Goal: Task Accomplishment & Management: Use online tool/utility

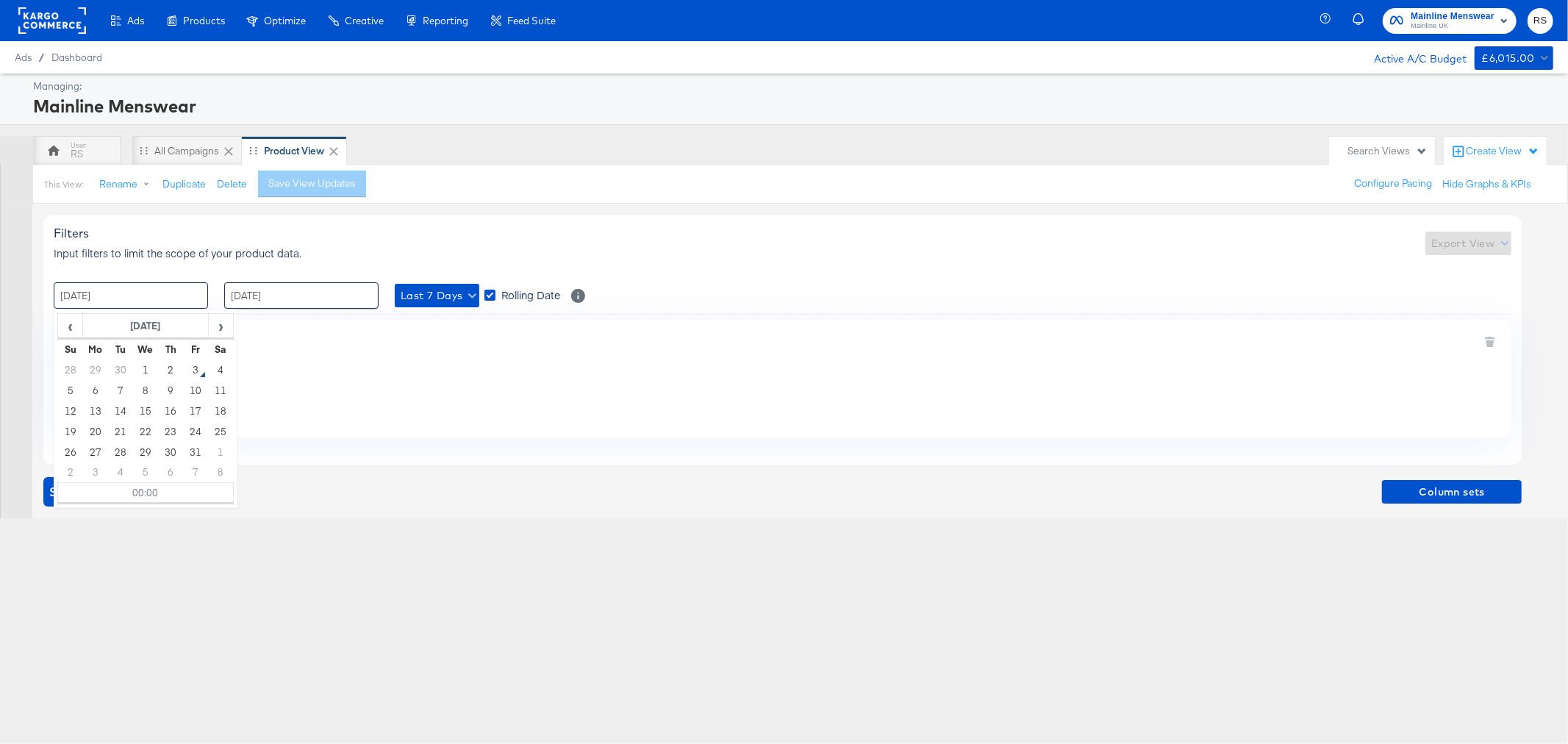
click at [112, 300] on input "[DATE]" at bounding box center [130, 295] width 154 height 27
click at [99, 368] on td "29" at bounding box center [95, 370] width 25 height 21
type input "[DATE] 00:00"
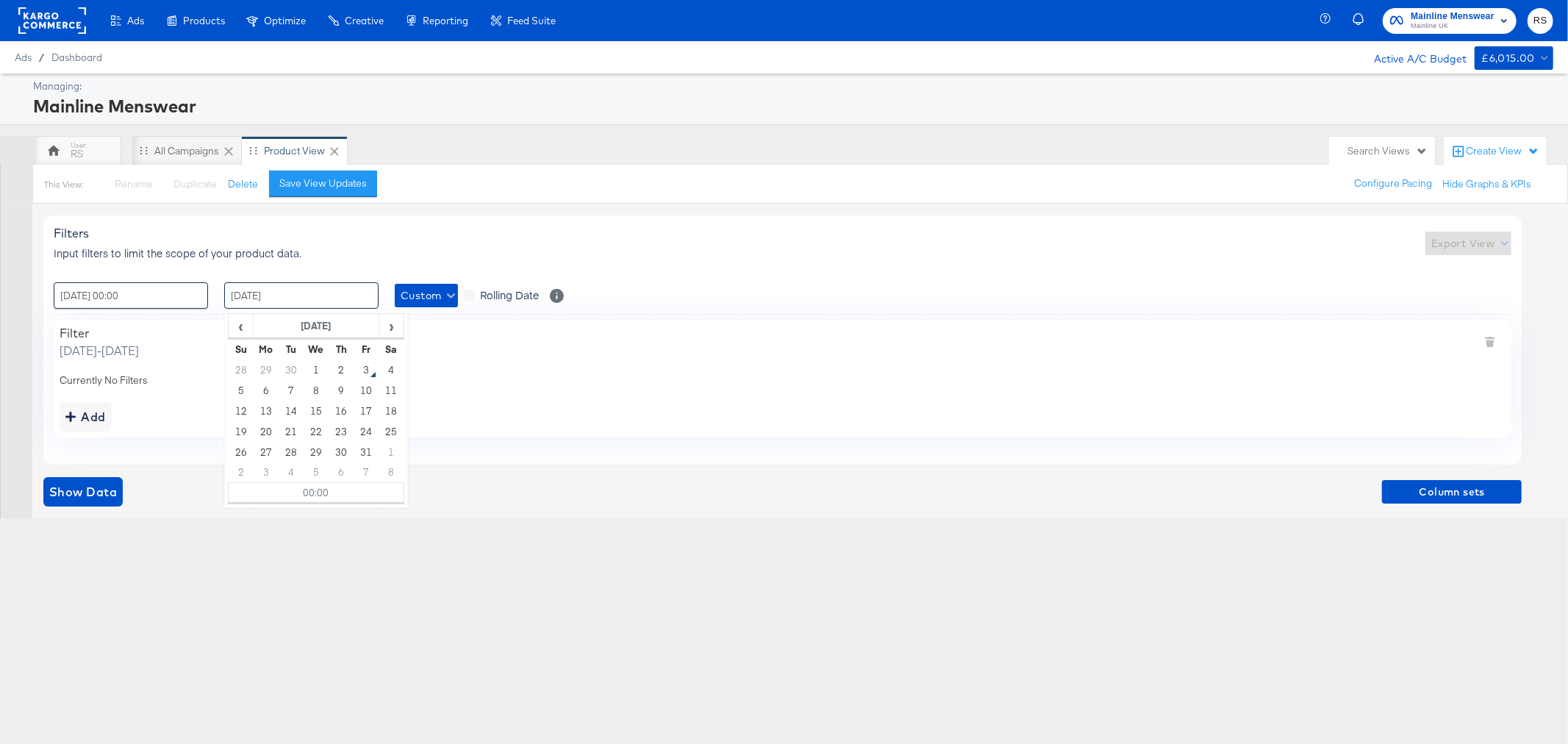
click at [299, 298] on input "[DATE]" at bounding box center [301, 295] width 154 height 27
click at [367, 370] on td "3" at bounding box center [365, 370] width 25 height 21
type input "[DATE] 00:00"
click at [56, 490] on span "Show Data" at bounding box center [83, 492] width 68 height 21
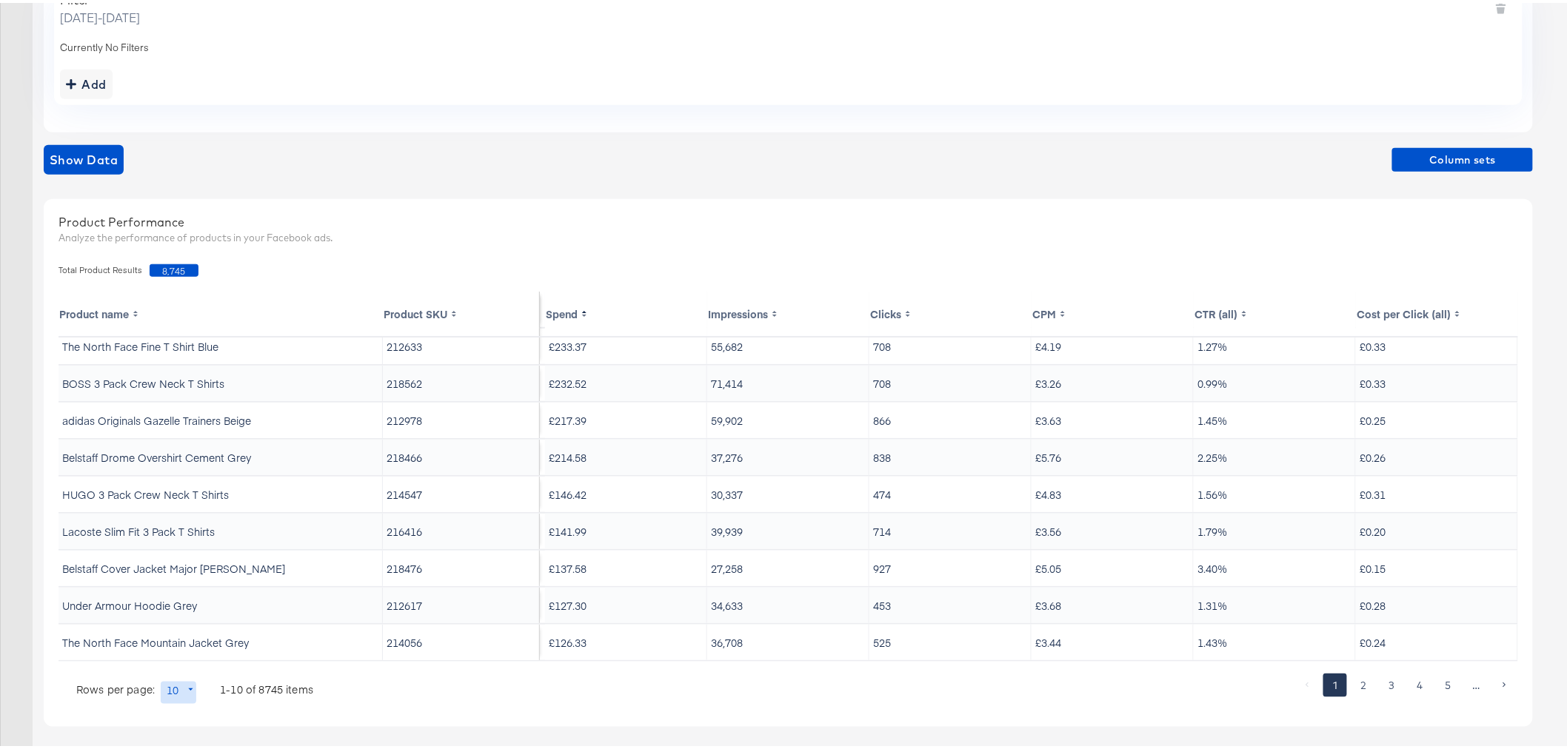
scroll to position [343, 0]
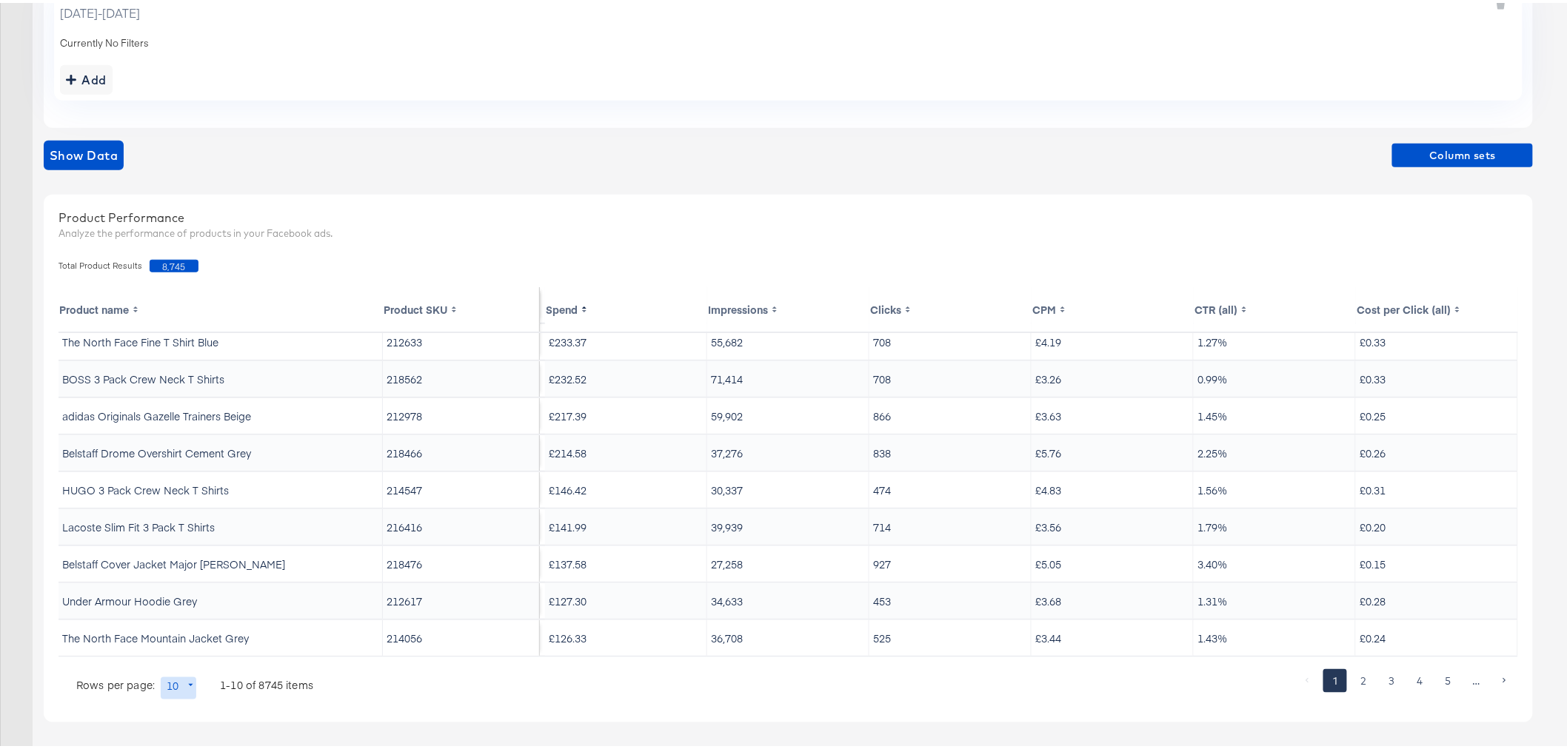
click at [190, 686] on body "Ads Products Optimize Creative Reporting Feed Suite Mainline Menswear Mainline …" at bounding box center [789, 203] width 1579 height 1092
click at [181, 598] on li "20" at bounding box center [184, 597] width 48 height 24
type input "20"
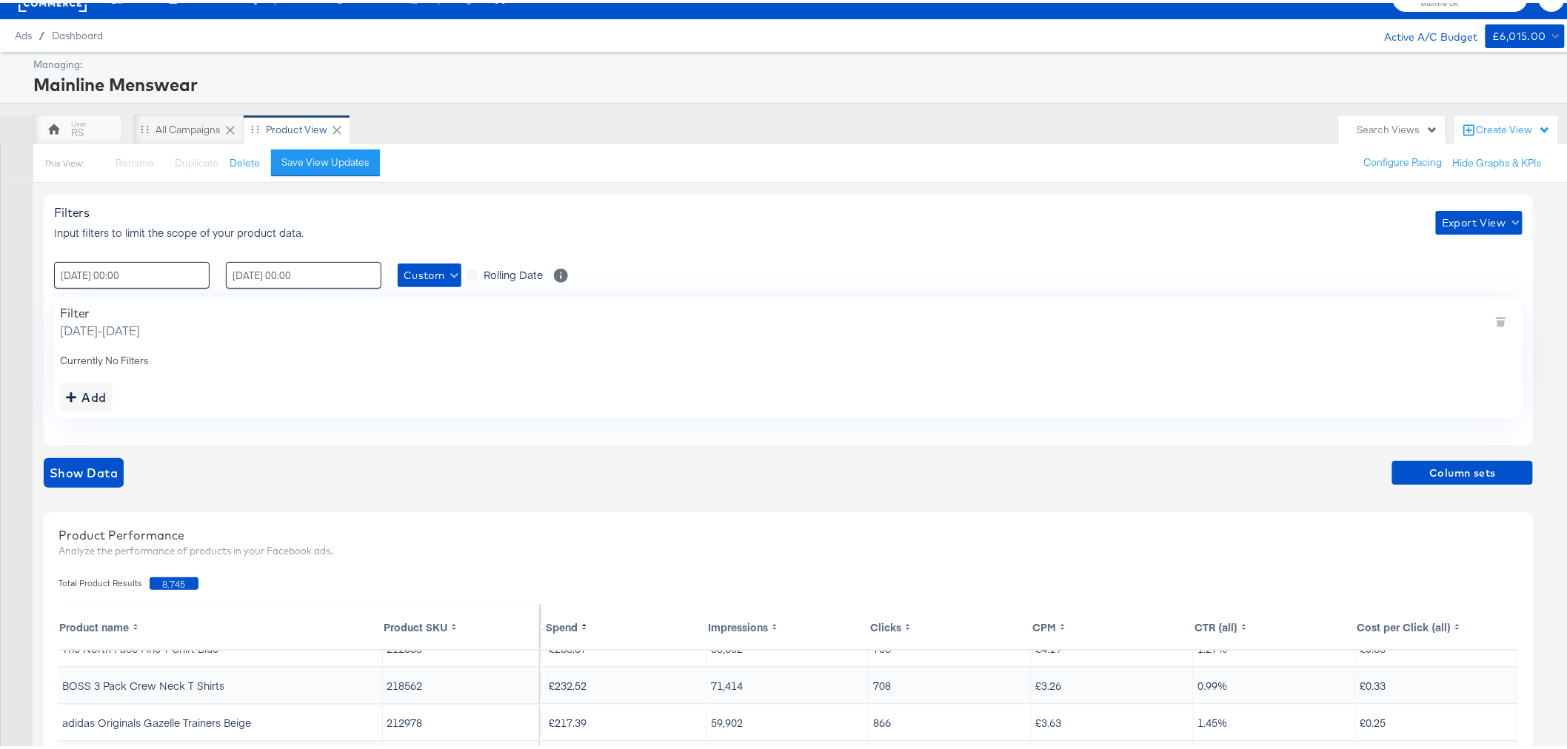
scroll to position [0, 0]
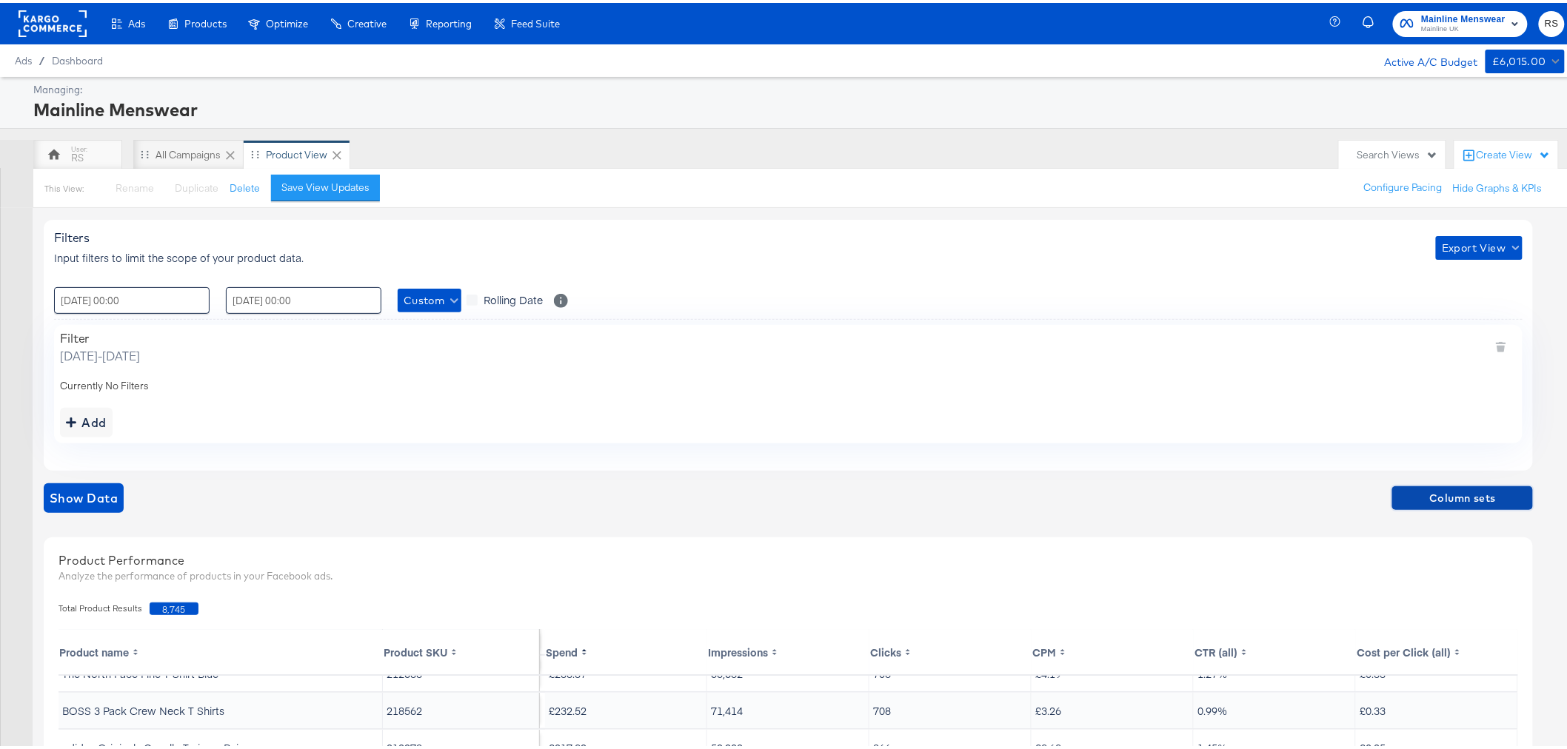
click at [1429, 498] on span "Column sets" at bounding box center [1462, 495] width 129 height 19
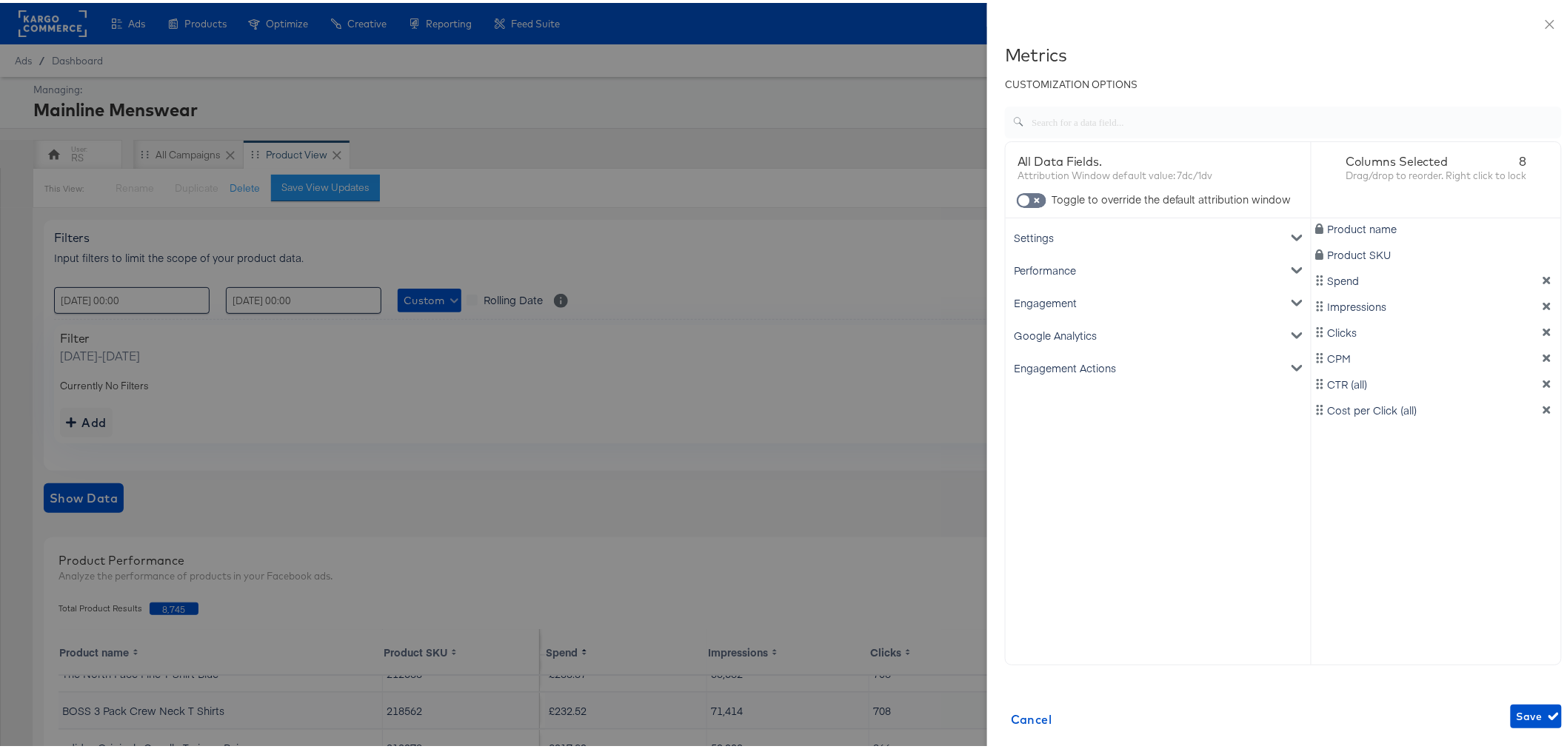
click at [1542, 301] on icon "dimension-list" at bounding box center [1547, 303] width 10 height 10
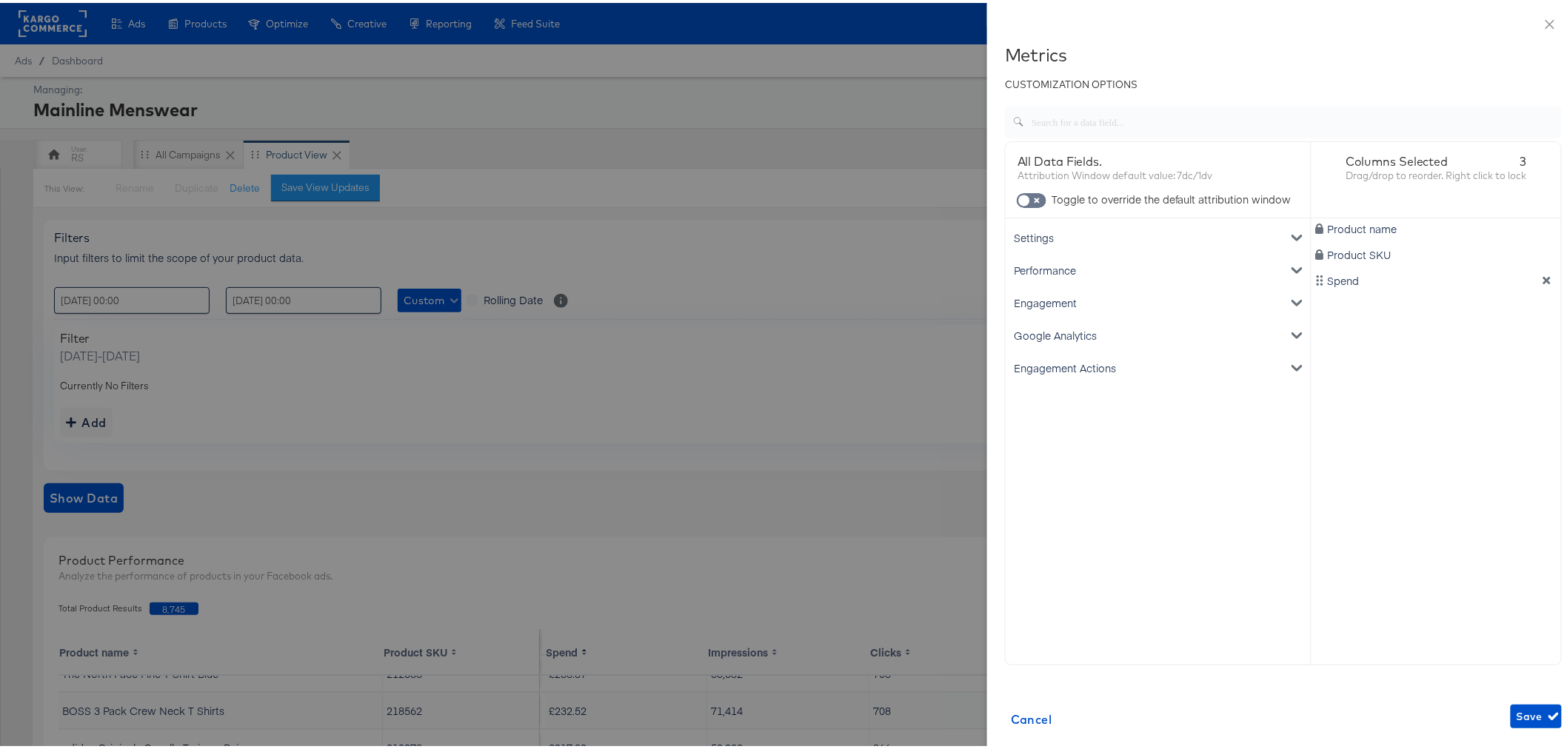
click at [1061, 329] on div "Google Analytics" at bounding box center [1157, 332] width 299 height 33
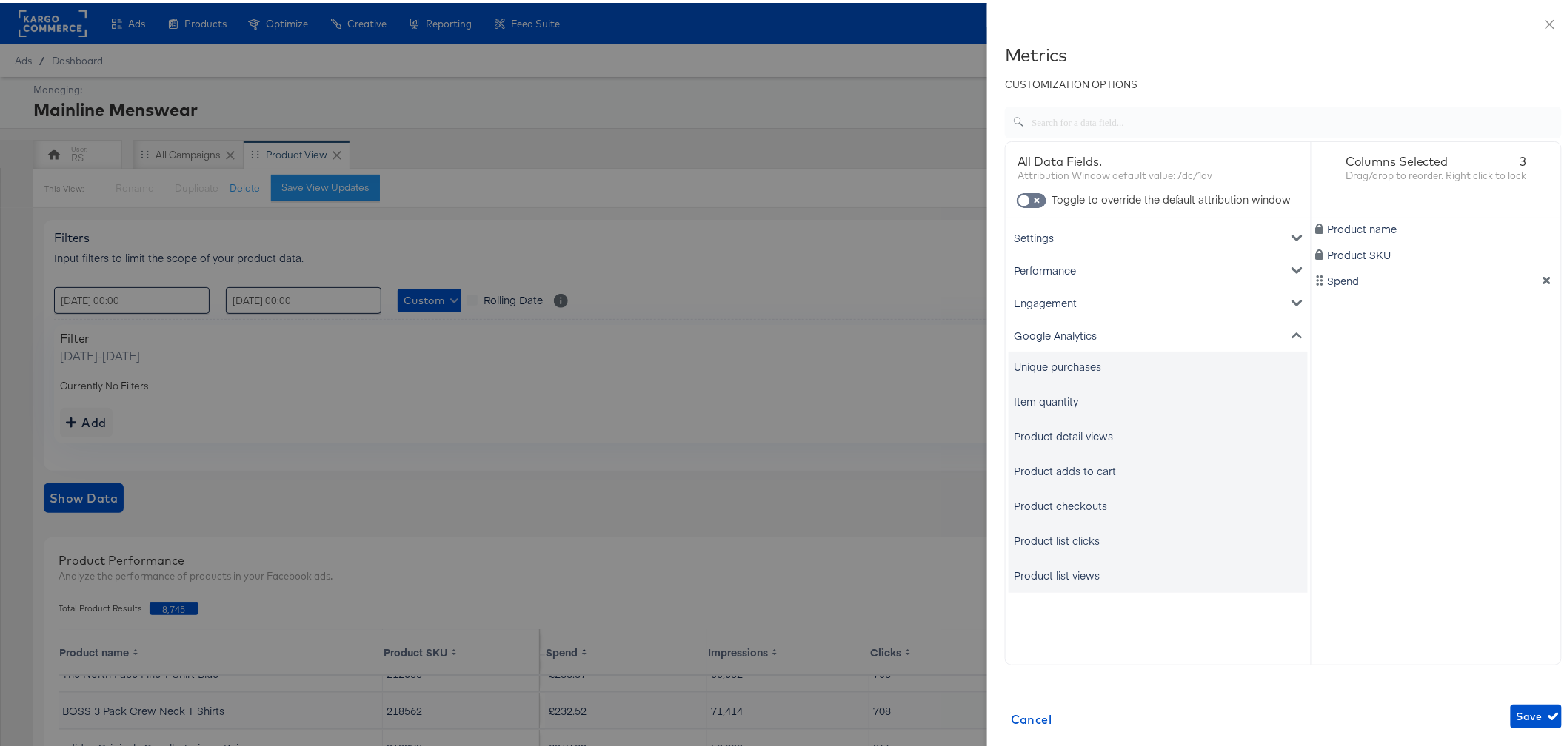
click at [1029, 371] on div "Unique purchases" at bounding box center [1057, 363] width 87 height 15
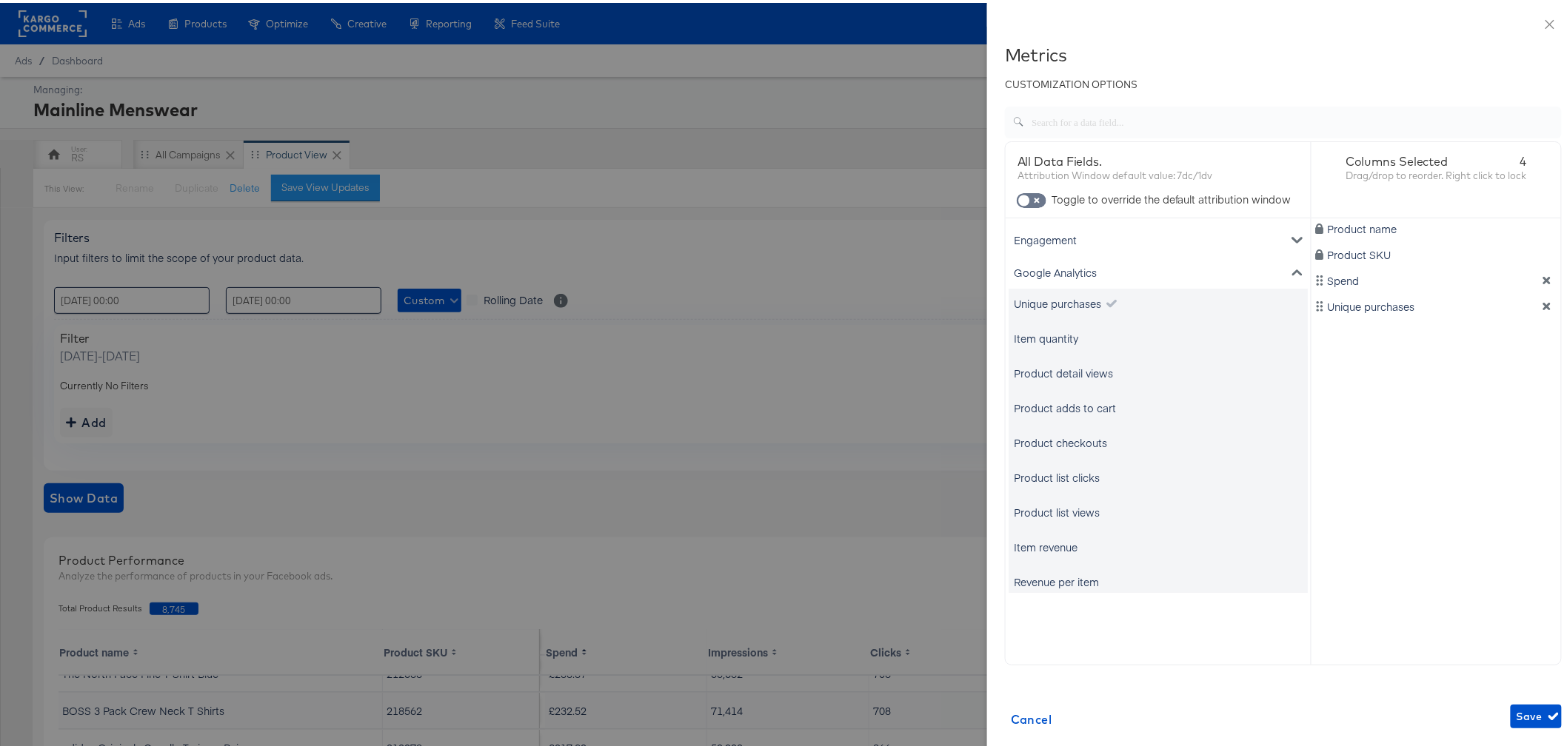
scroll to position [82, 0]
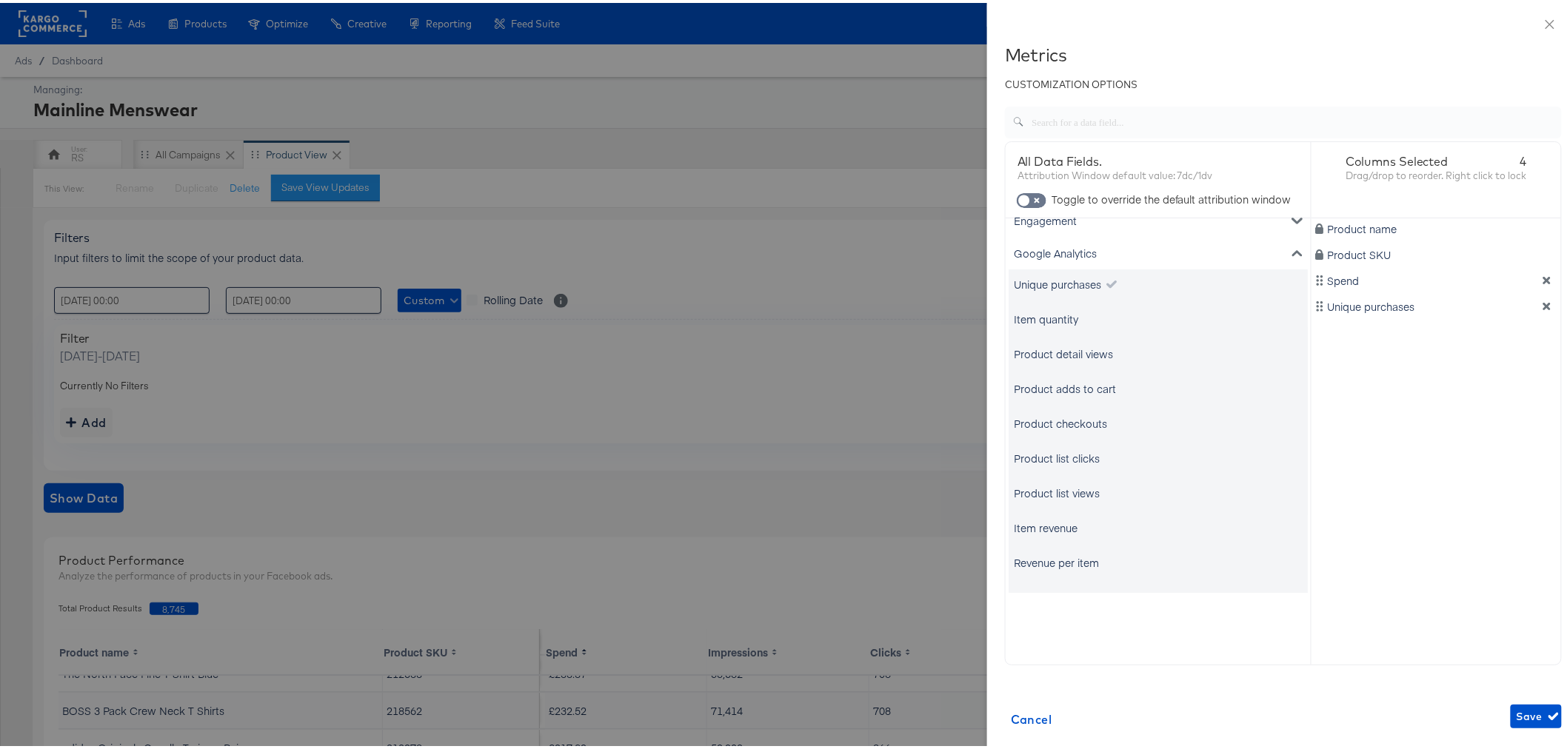
click at [1045, 526] on div "Item revenue" at bounding box center [1046, 525] width 64 height 15
click at [1516, 719] on span "Save" at bounding box center [1535, 714] width 39 height 19
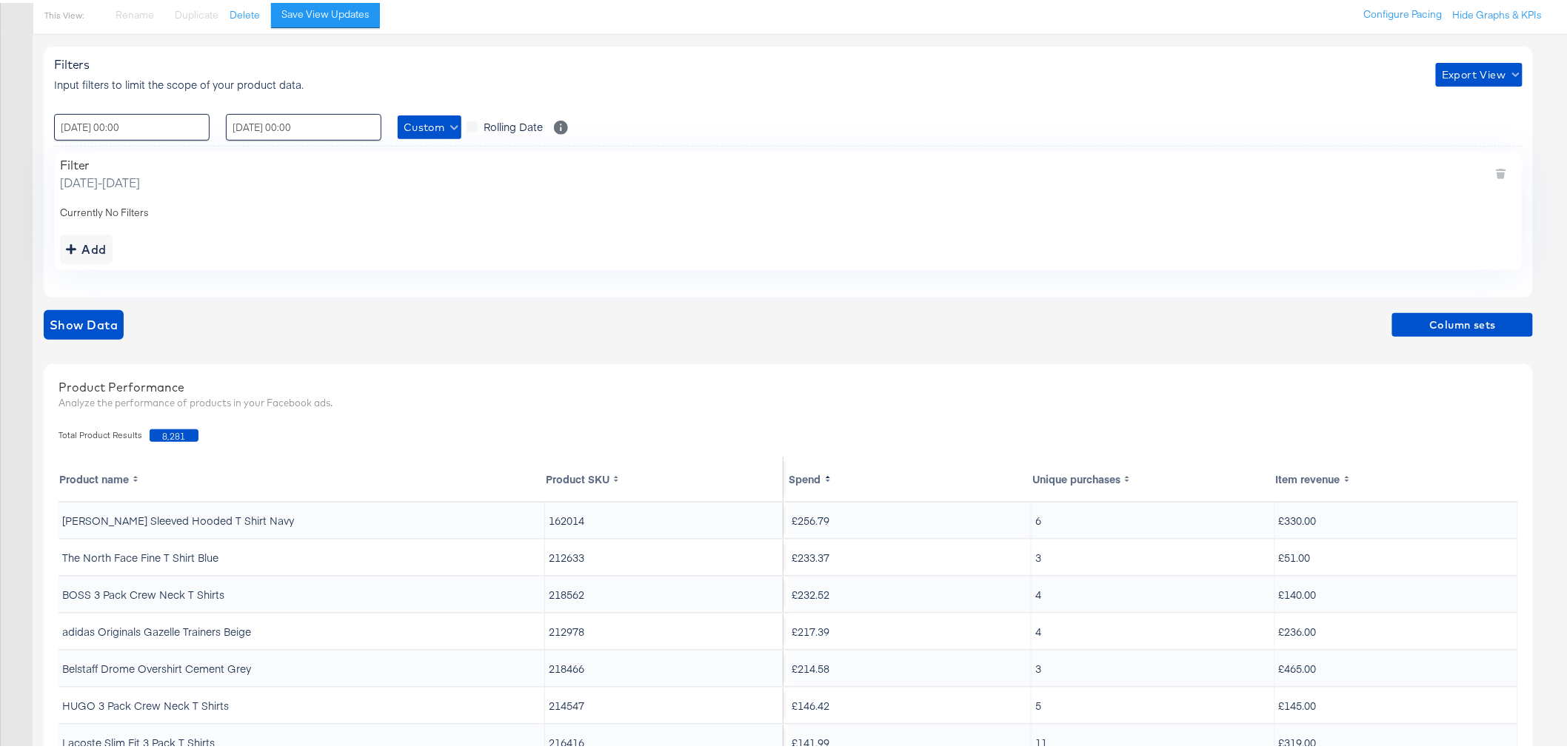
scroll to position [0, 0]
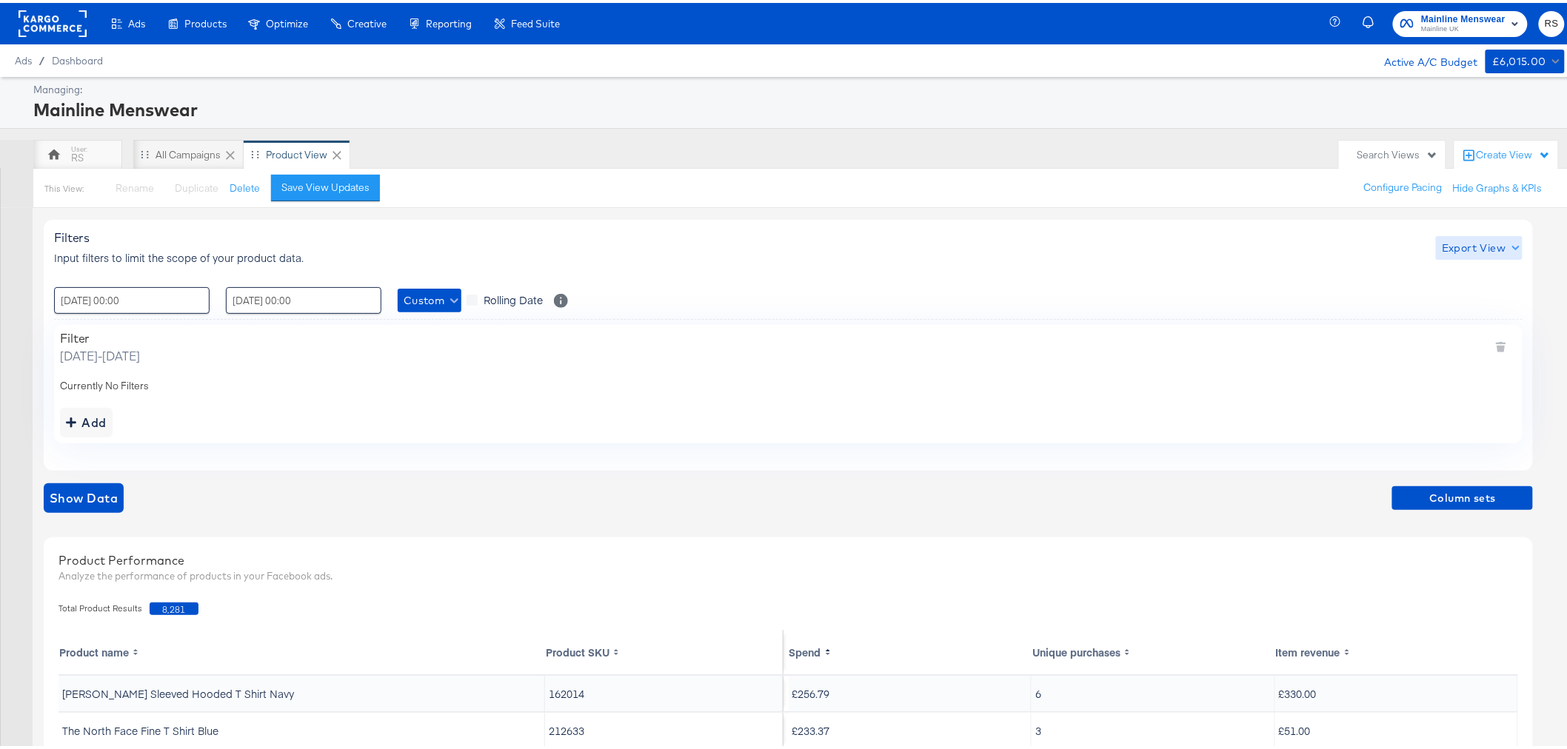
click at [1457, 242] on span "Export View" at bounding box center [1479, 245] width 75 height 19
click at [1479, 278] on link "Current View" at bounding box center [1482, 275] width 68 height 16
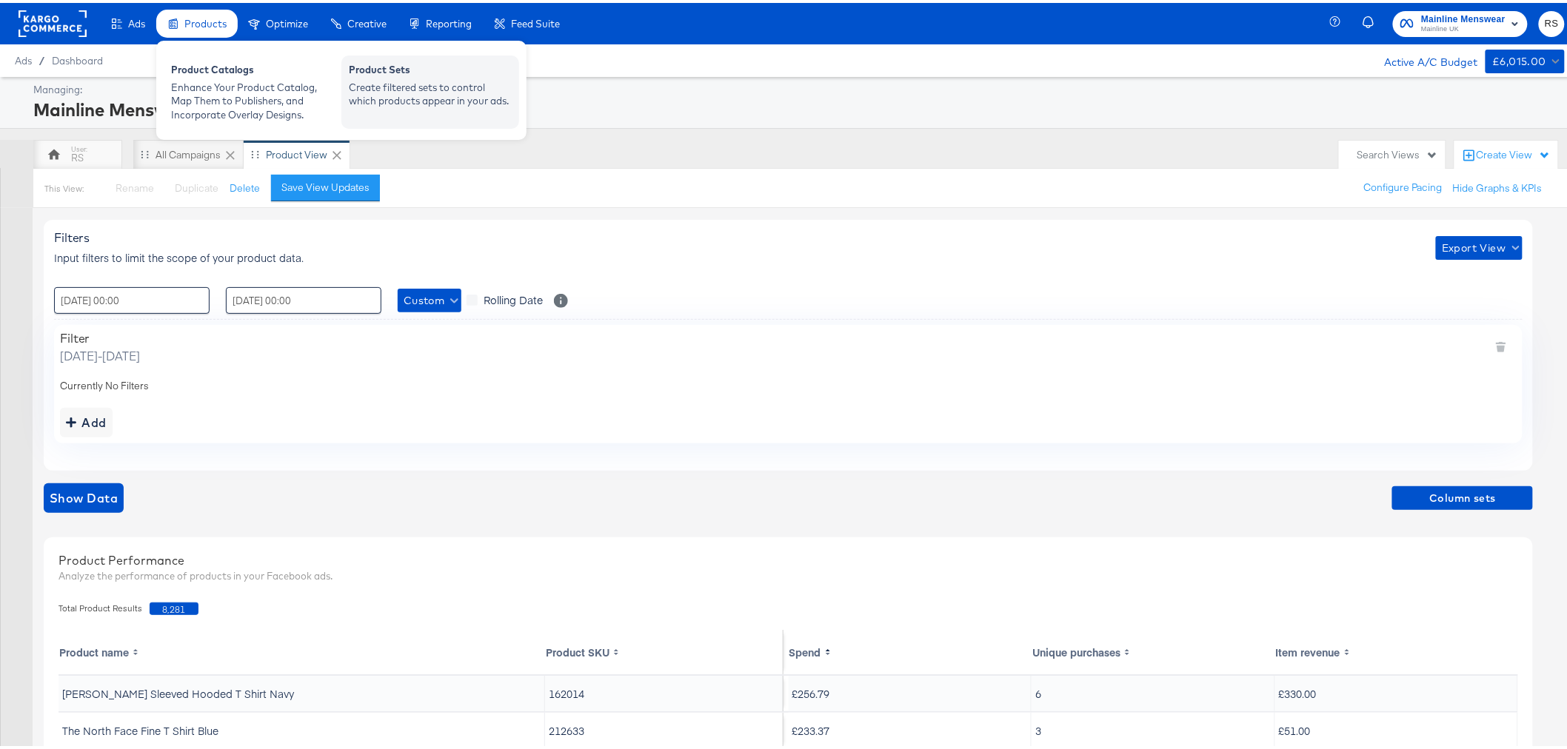
click at [388, 78] on div "Create filtered sets to control which products appear in your ads." at bounding box center [430, 91] width 163 height 27
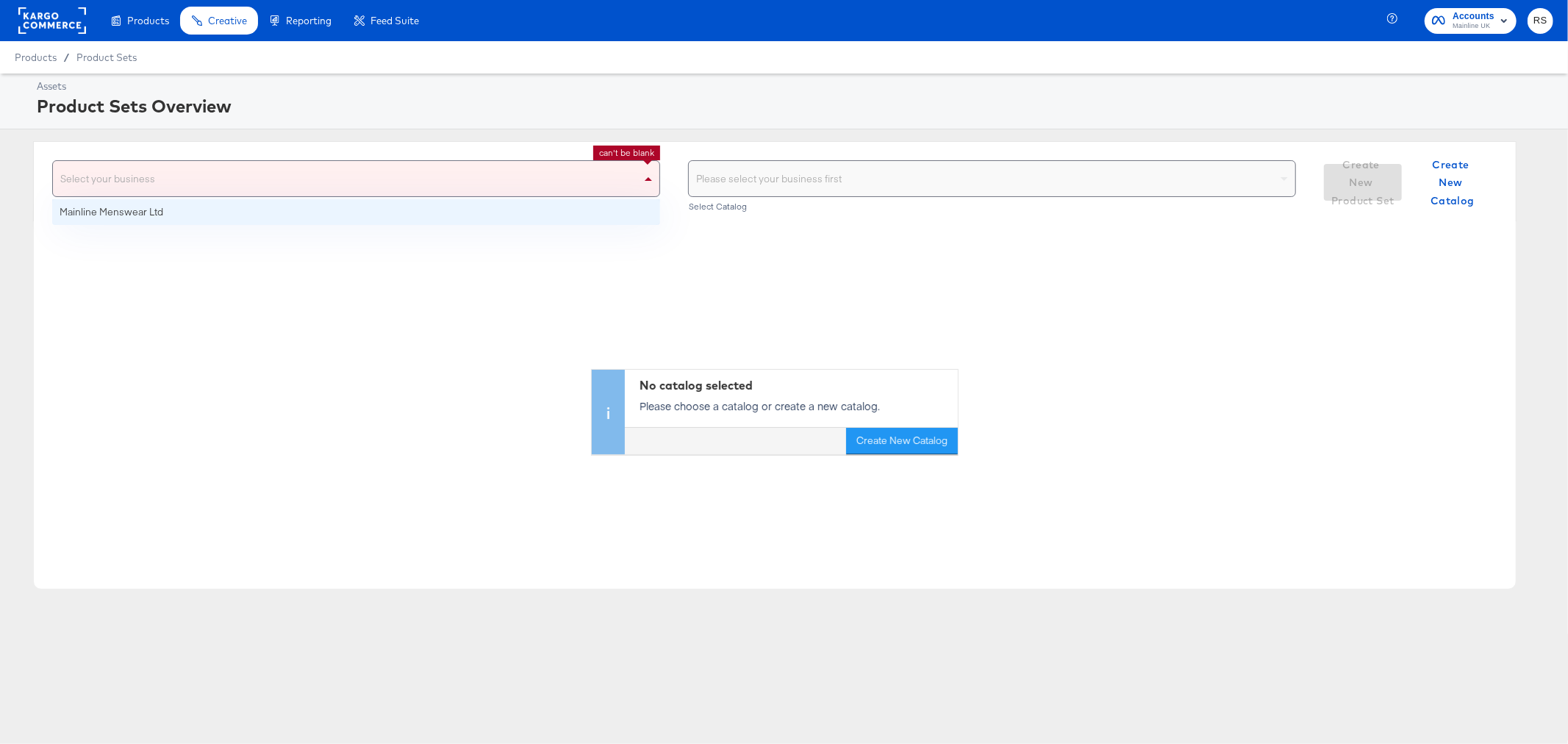
click at [417, 189] on div "Select your business" at bounding box center [356, 179] width 607 height 36
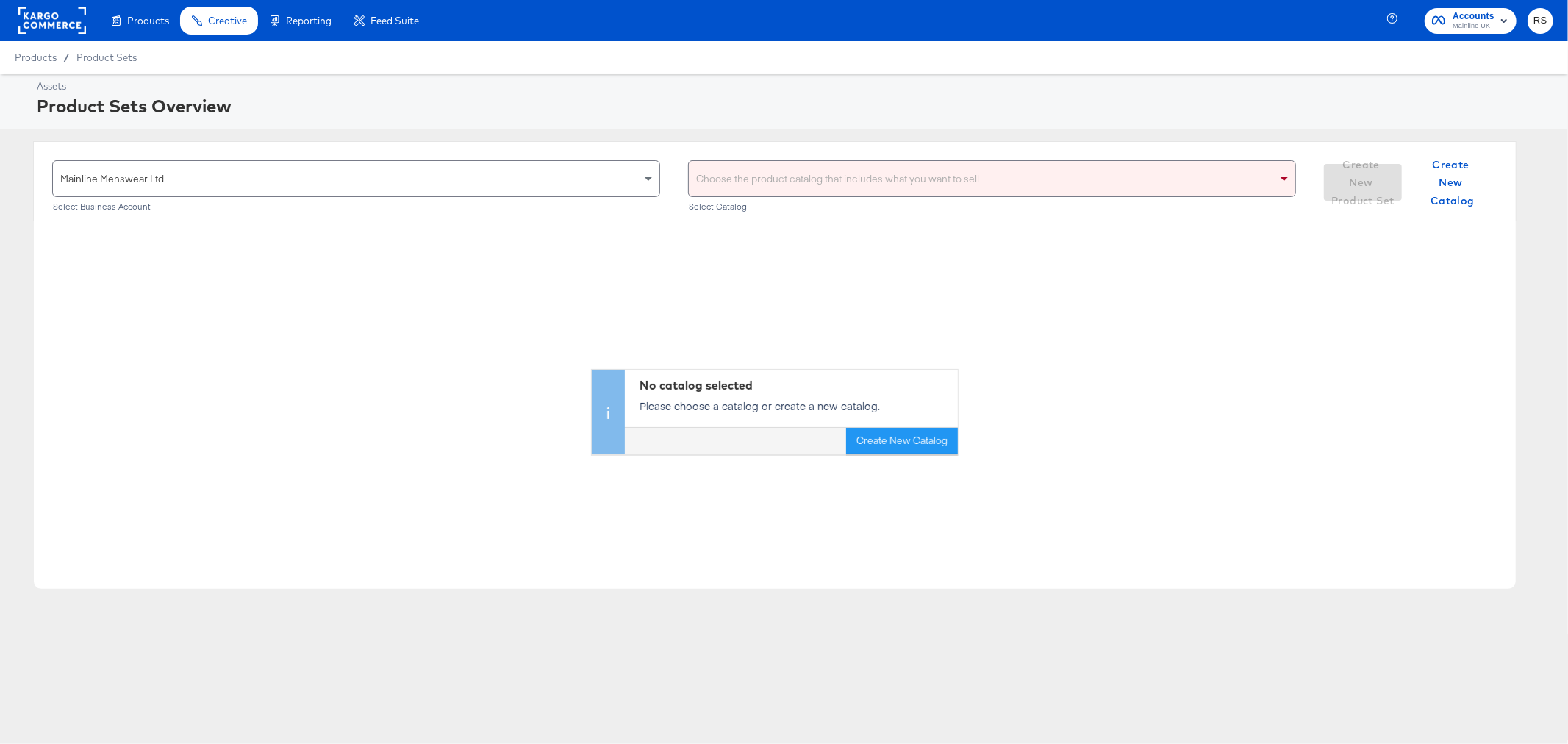
click at [859, 201] on div "Choose the product catalog that includes what you want to sell Select Catalog" at bounding box center [992, 186] width 608 height 52
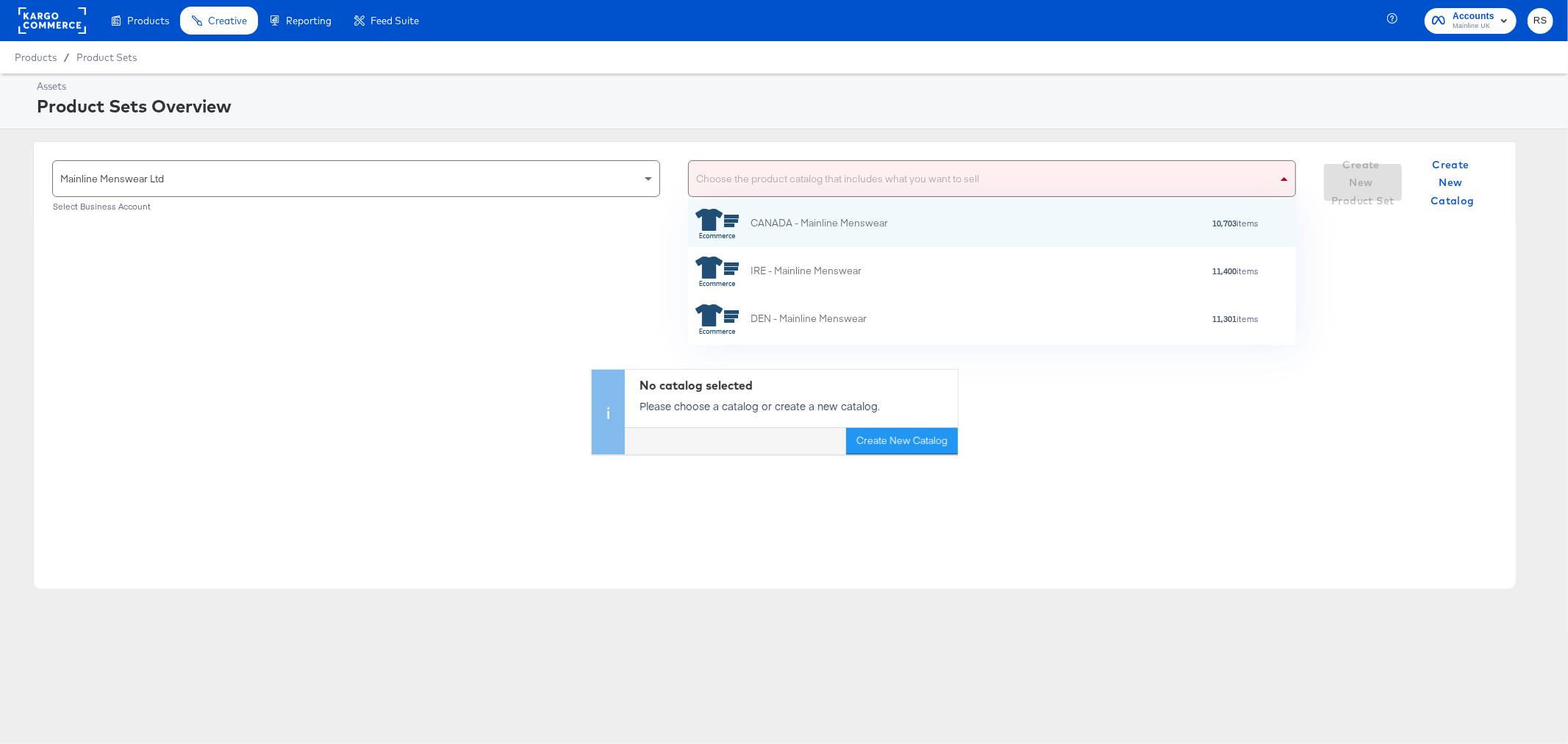
click at [856, 186] on div "Choose the product catalog that includes what you want to sell" at bounding box center [992, 179] width 607 height 36
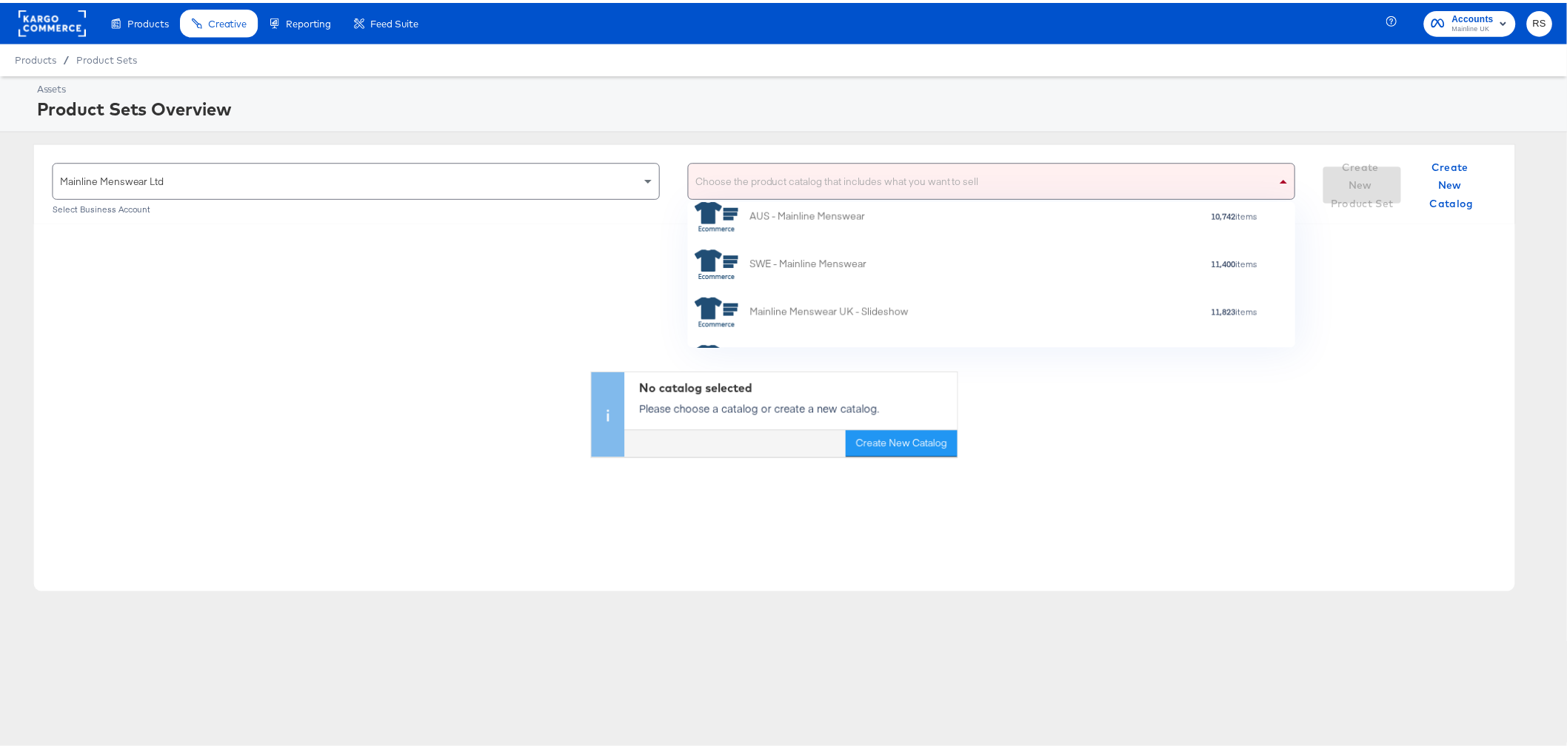
scroll to position [237, 0]
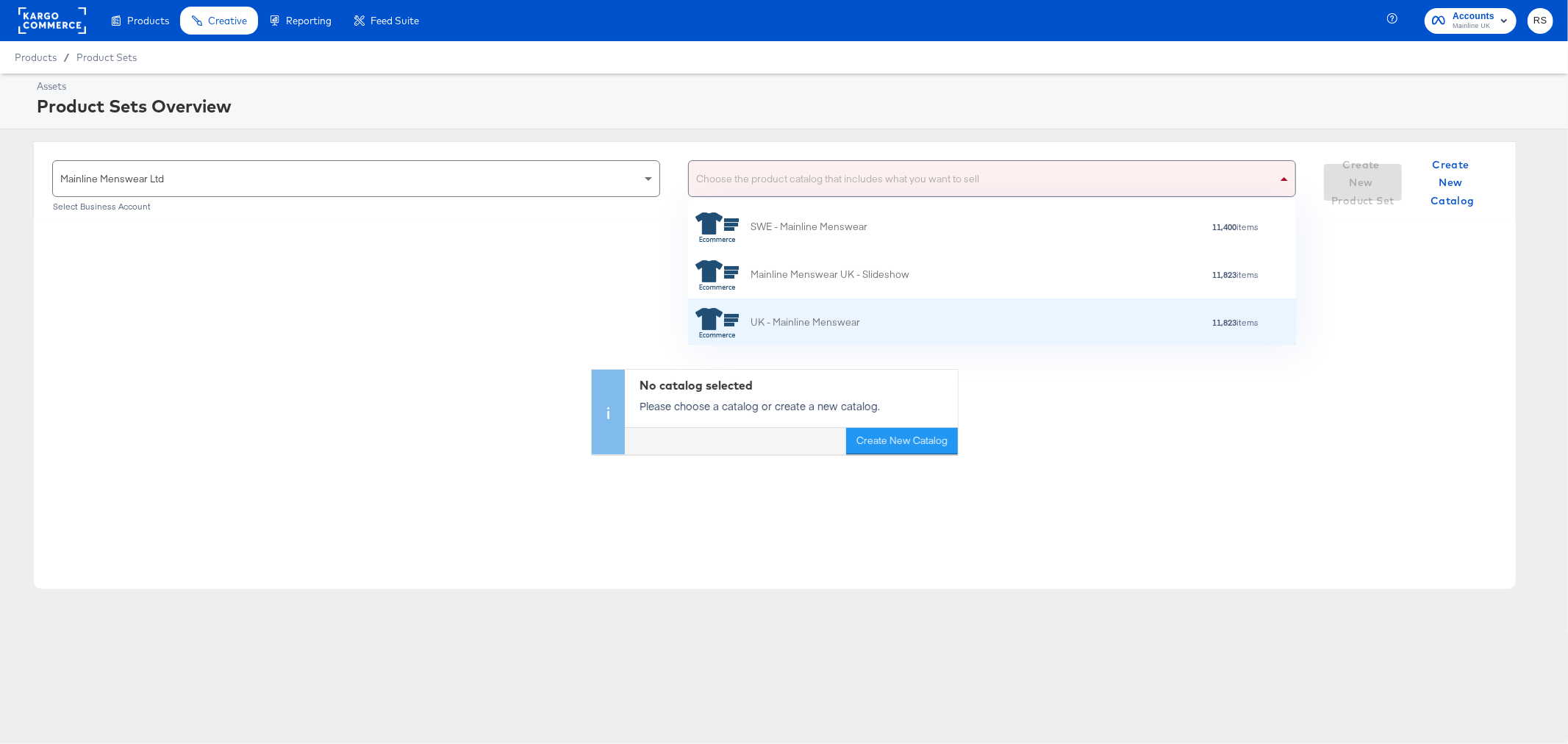
click at [851, 315] on div "UK - Mainline Menswear" at bounding box center [805, 323] width 109 height 16
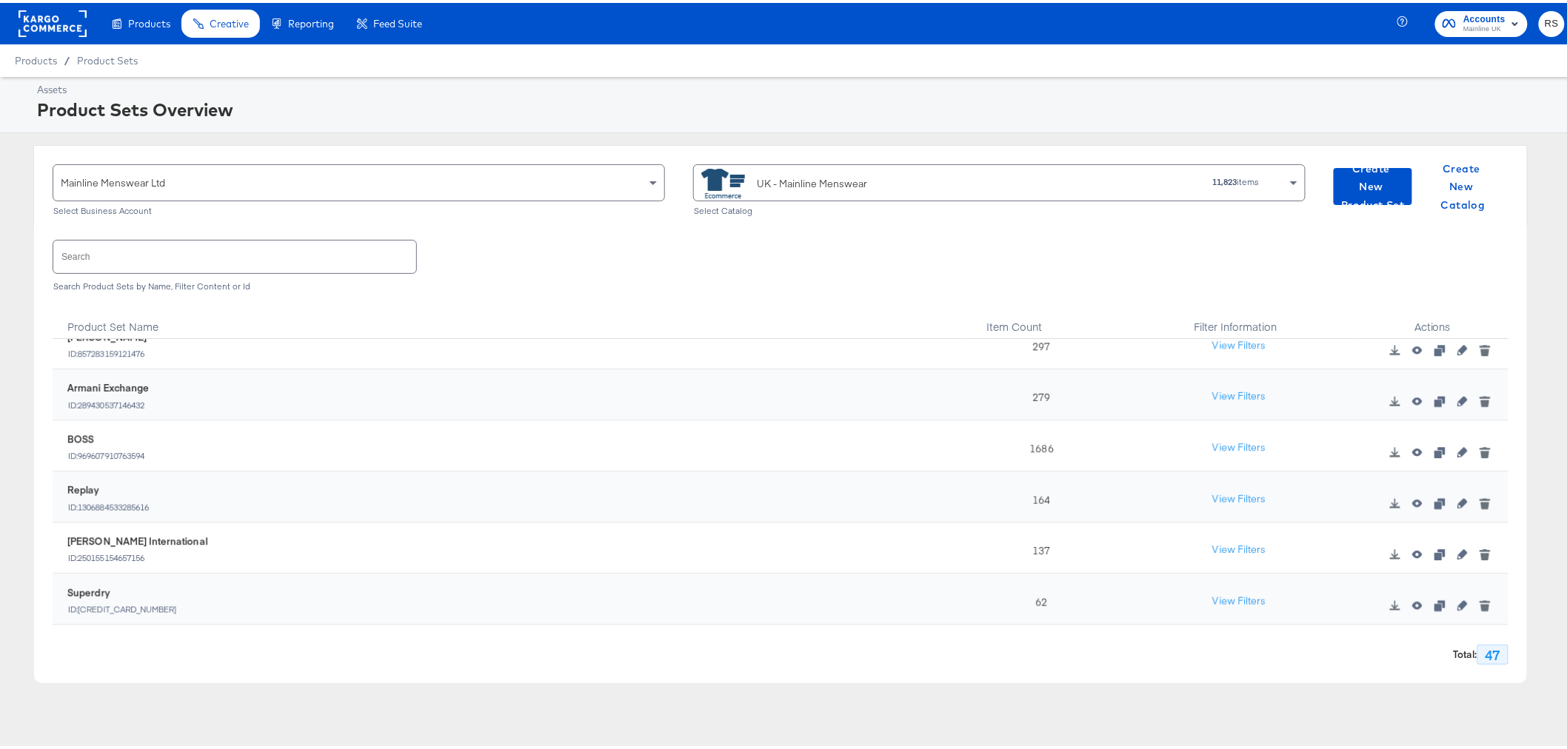
scroll to position [2105, 0]
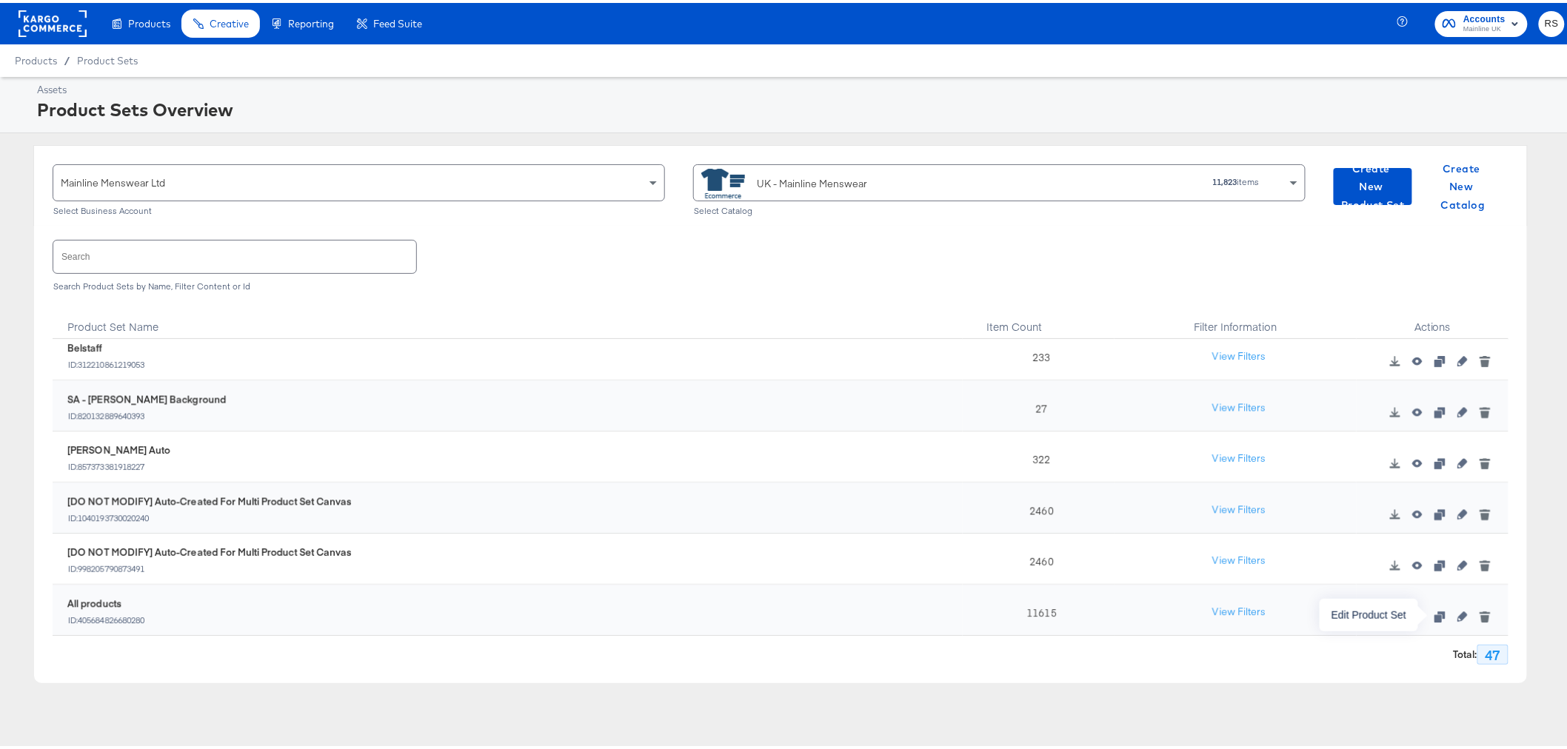
click at [1457, 611] on icon "button" at bounding box center [1462, 614] width 10 height 10
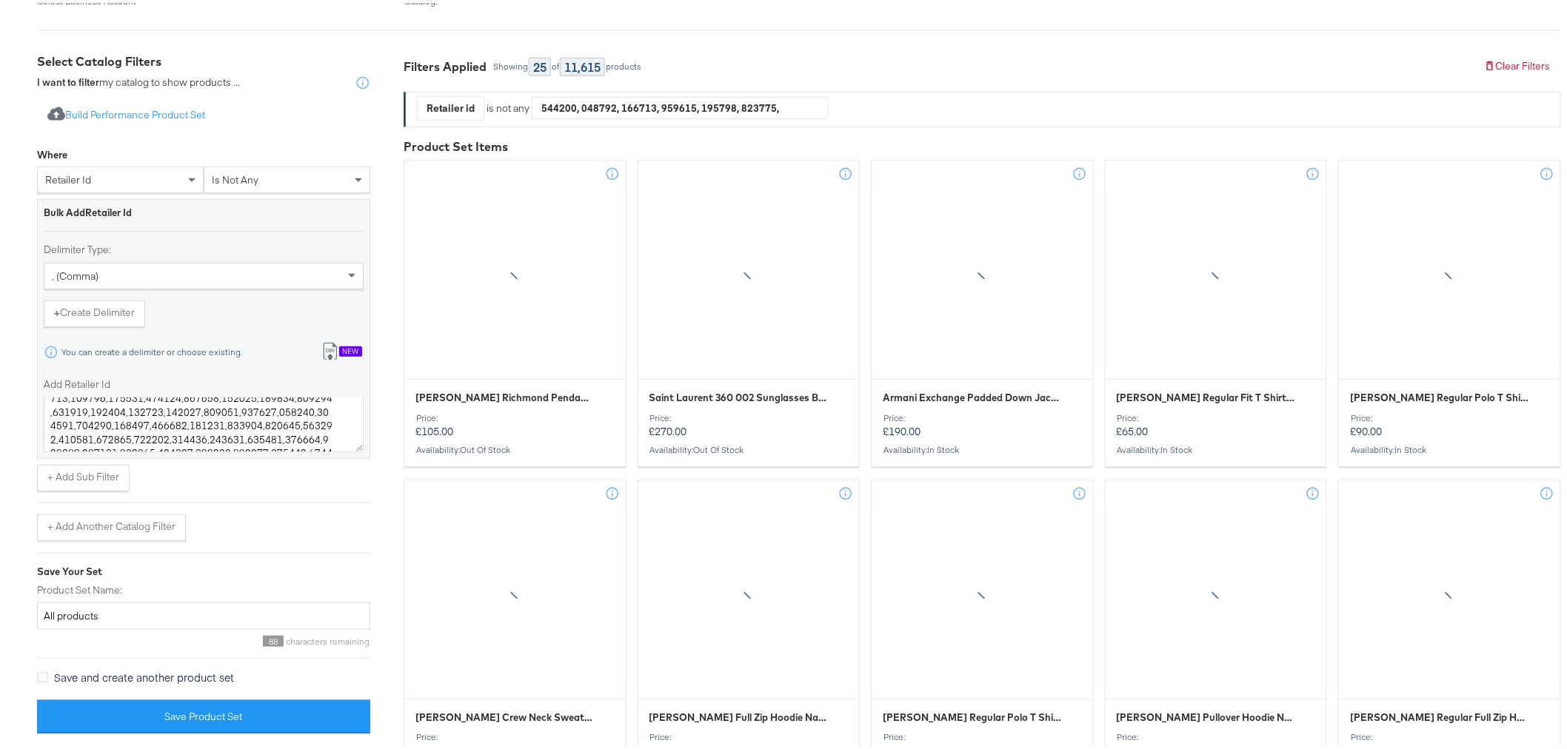
scroll to position [426, 0]
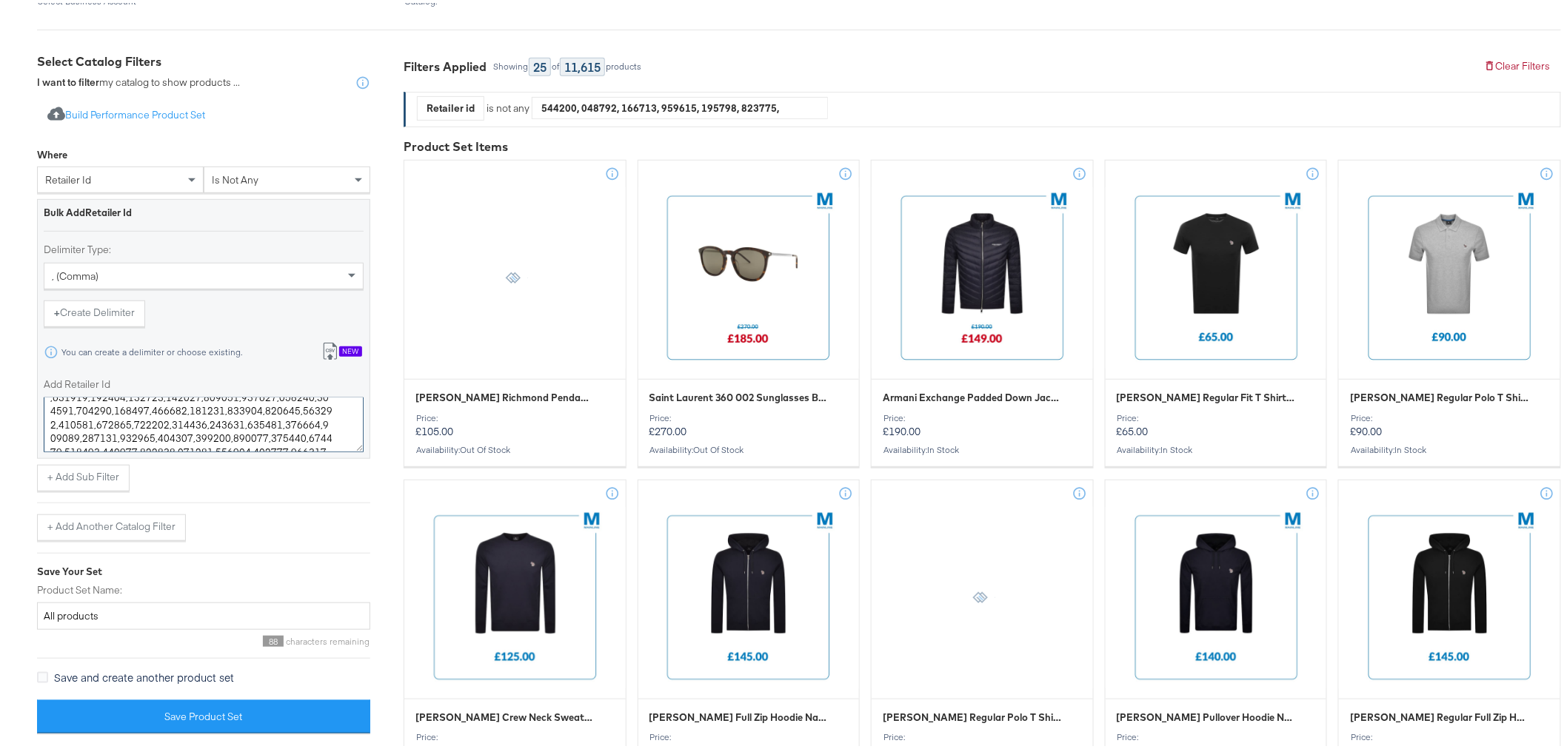
click at [90, 435] on textarea "Add Retailer Id" at bounding box center [204, 422] width 320 height 55
paste textarea "162014 212633 218562 212978 214547 218476 212617 214056 212561 222376 222373 22…"
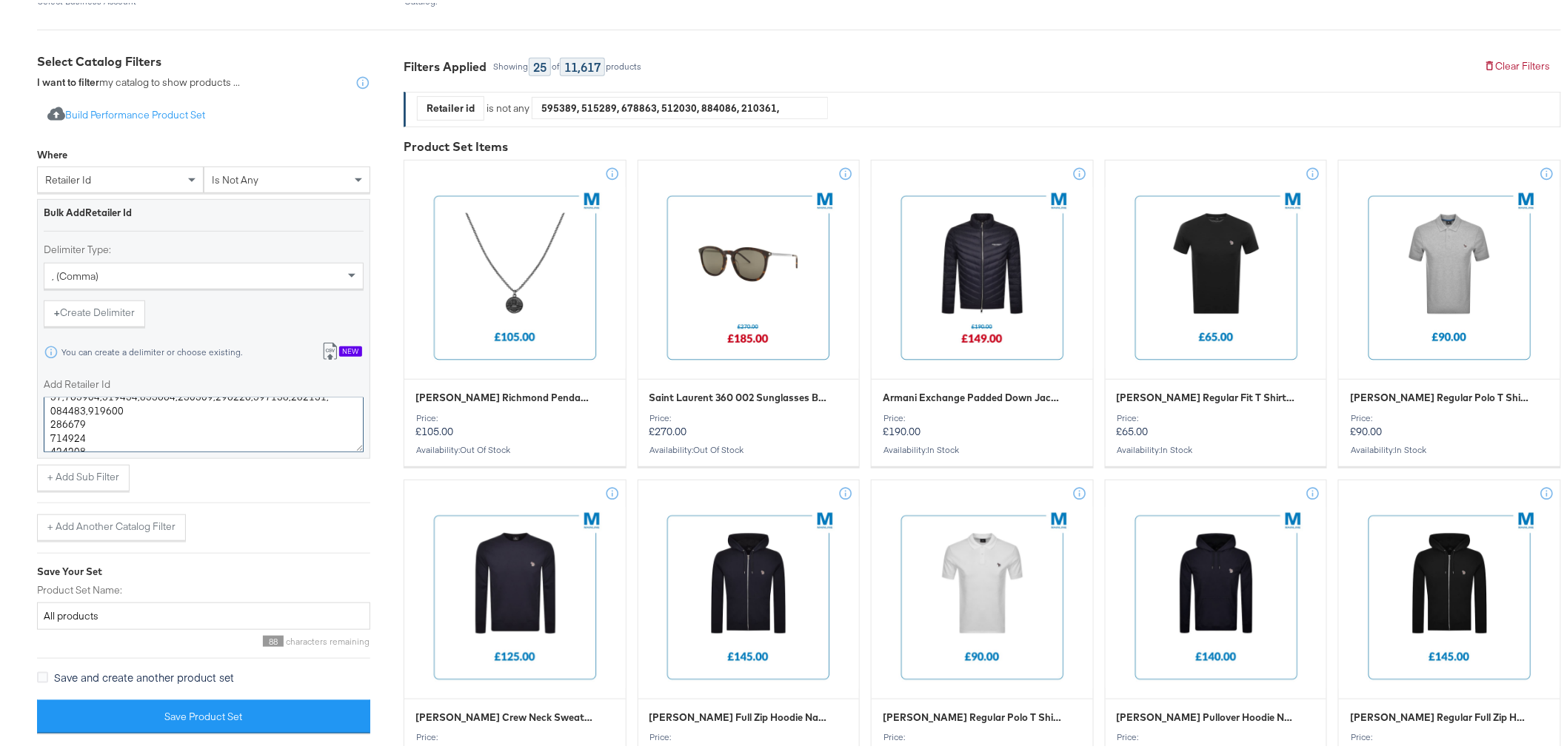
scroll to position [448, 0]
click at [50, 428] on textarea "Add Retailer Id" at bounding box center [204, 422] width 320 height 55
type textarea "162604,178548,214409,219284,213004,216186,216182,217154,212974,213518,220880,21…"
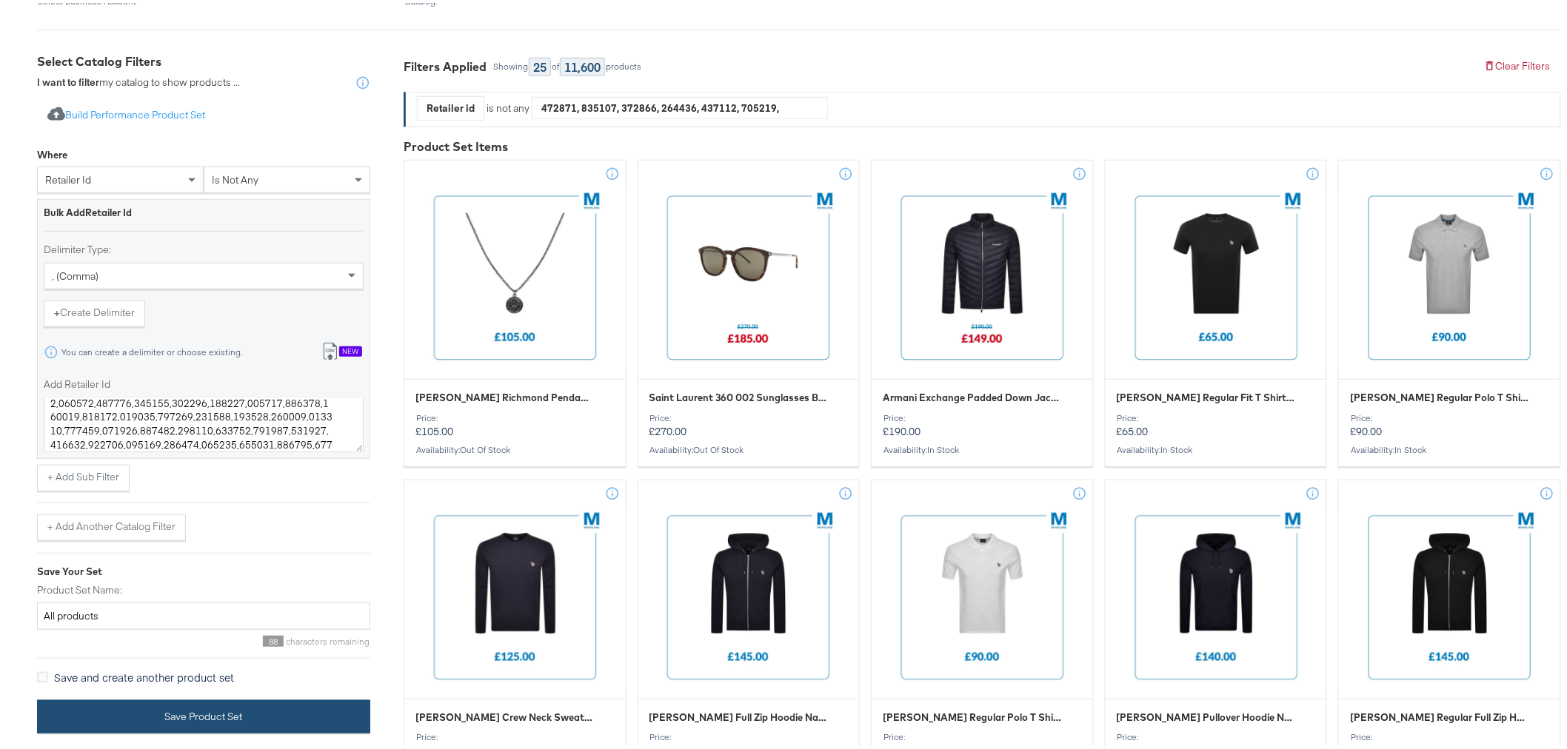
click at [297, 709] on button "Save Product Set" at bounding box center [203, 714] width 333 height 33
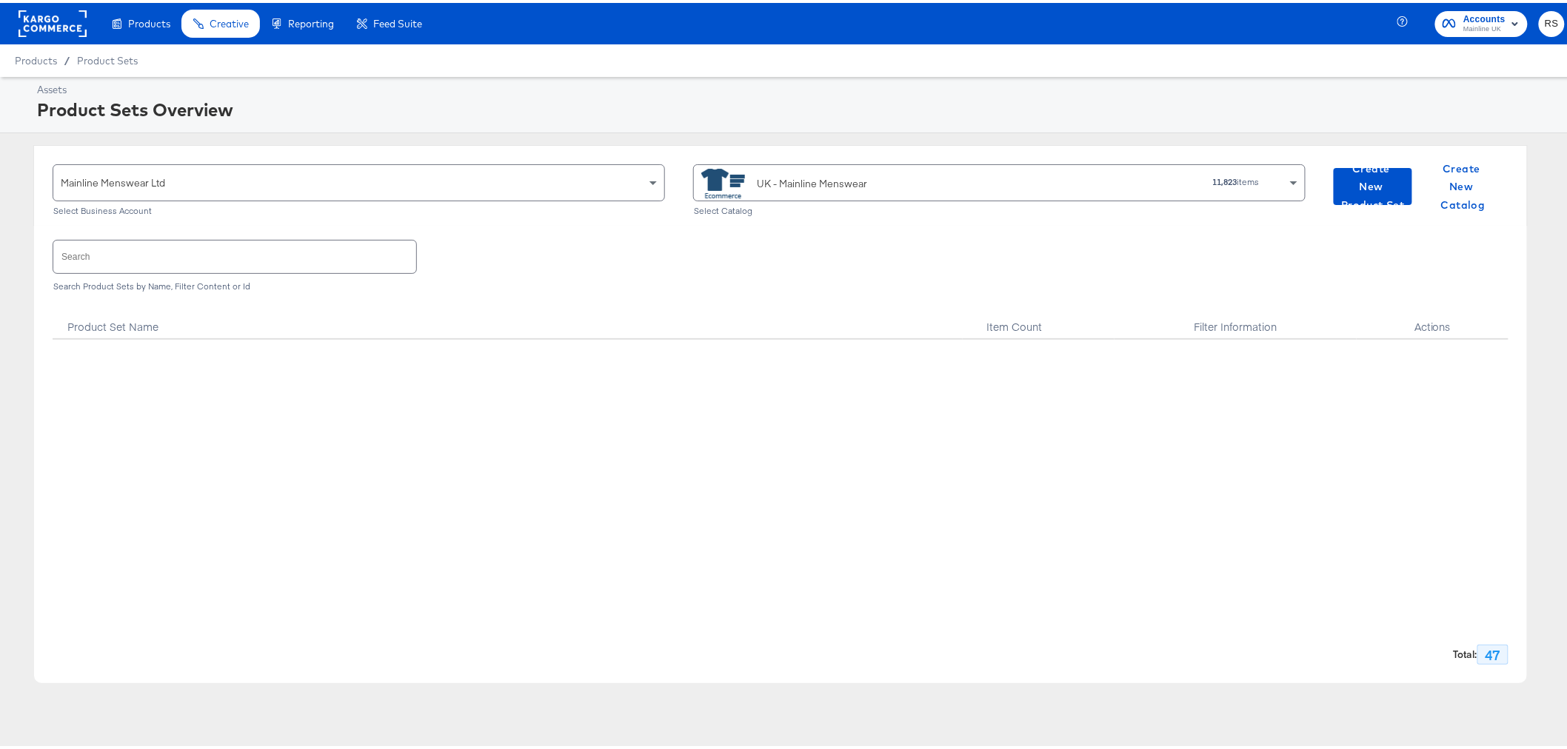
scroll to position [2105, 0]
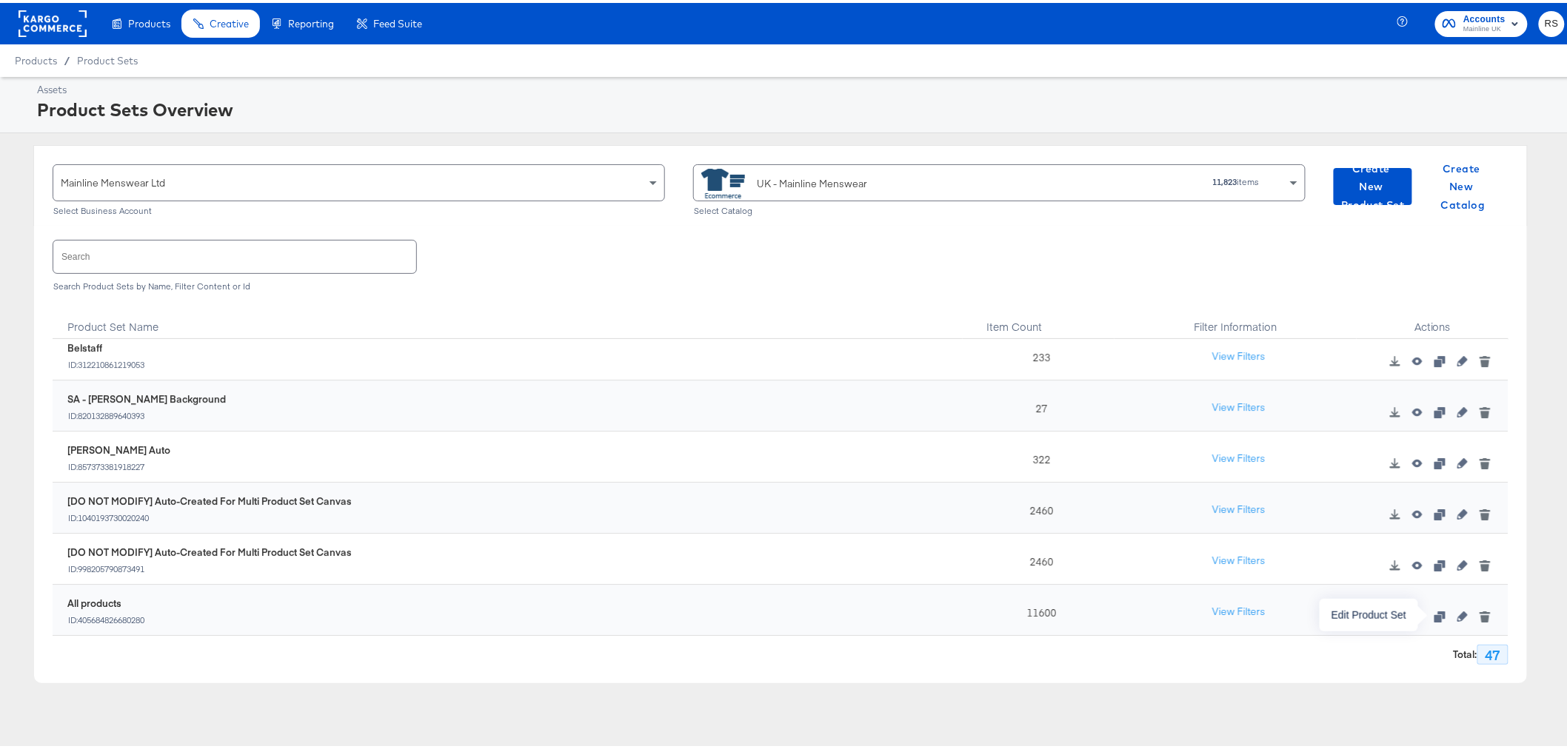
click at [1457, 617] on icon "button" at bounding box center [1462, 614] width 10 height 10
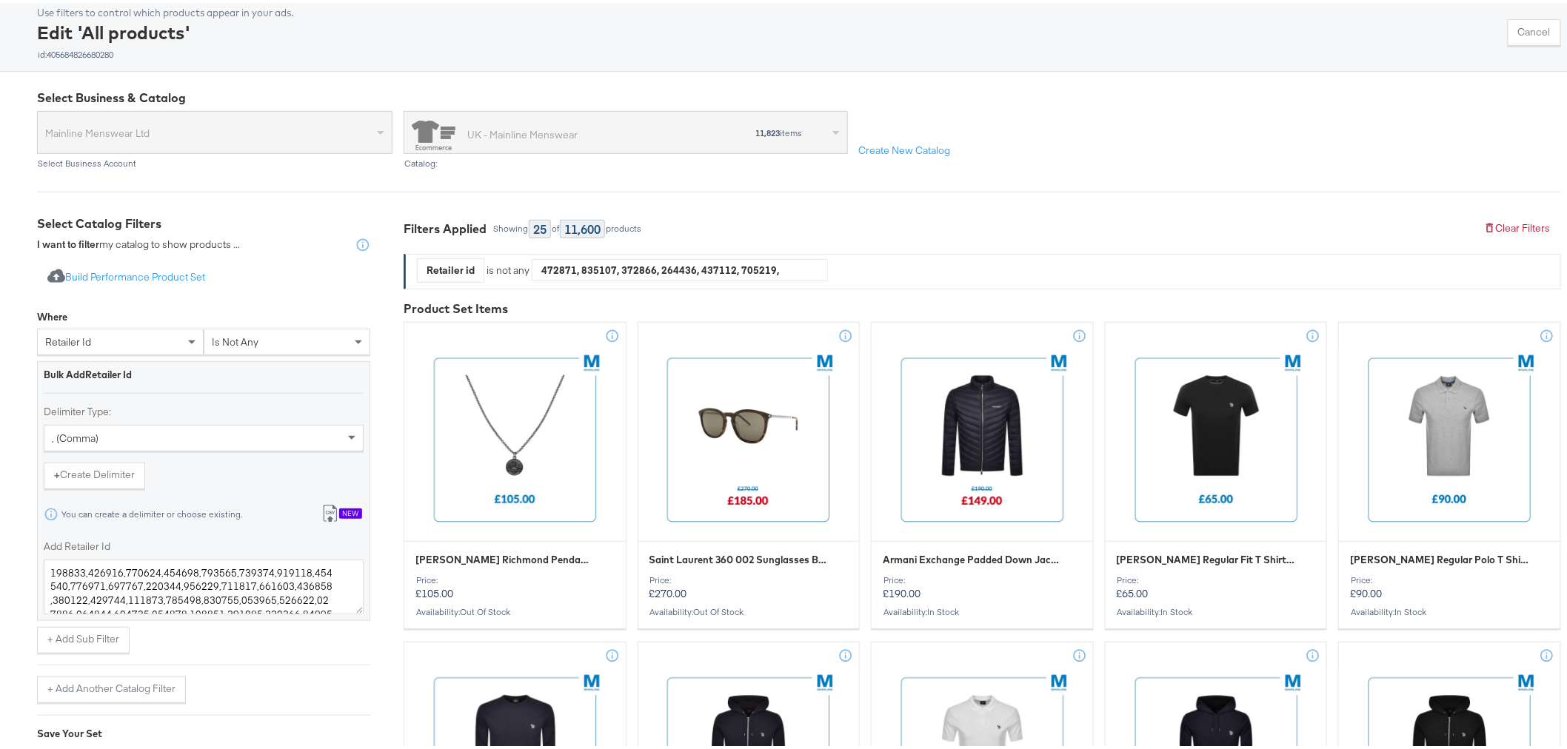
scroll to position [164, 0]
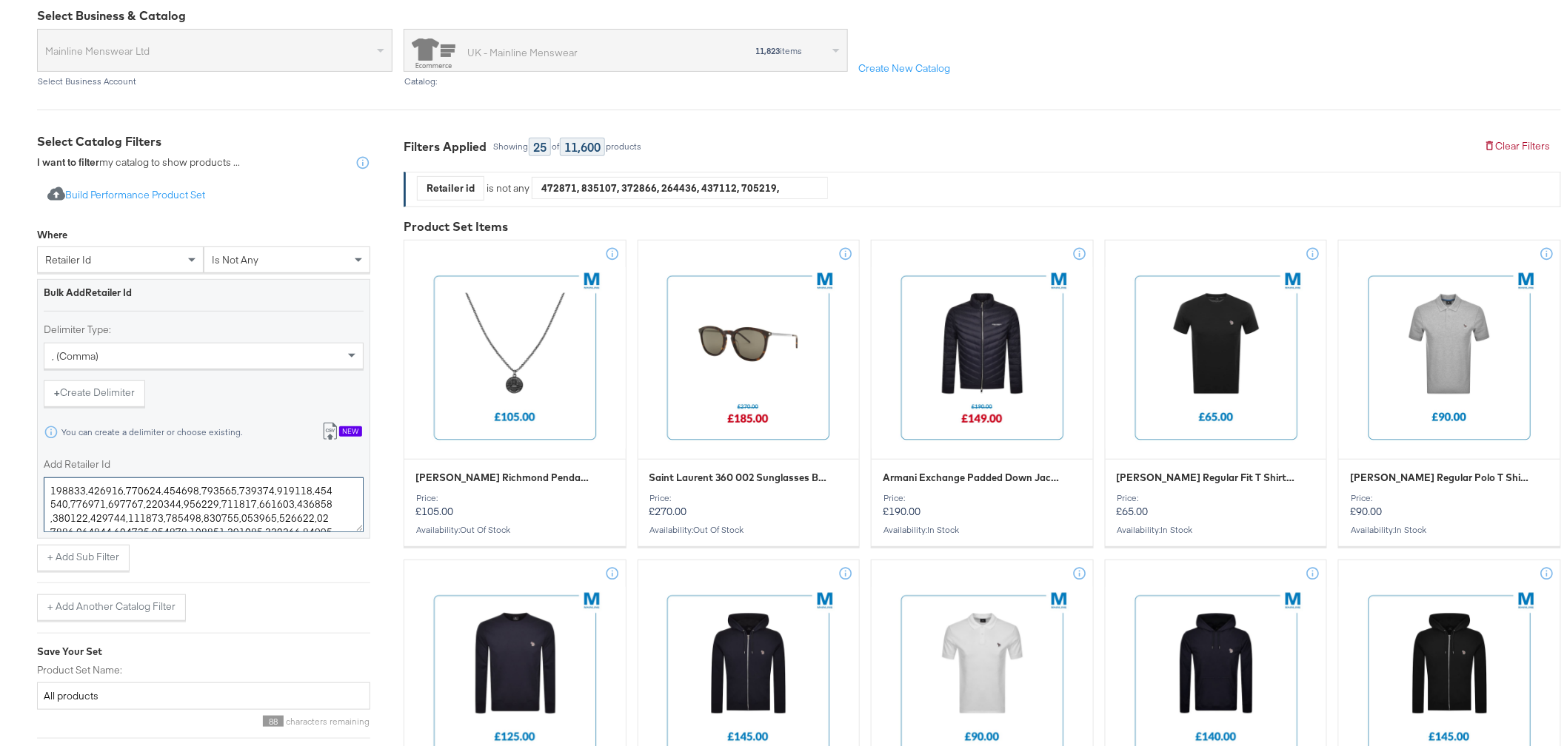
drag, startPoint x: 124, startPoint y: 489, endPoint x: 41, endPoint y: 471, distance: 84.8
click at [41, 471] on div "Bulk Add Retailer Id Delimiter Type: , (comma) + Create Delimiter You can creat…" at bounding box center [203, 405] width 333 height 259
drag, startPoint x: 84, startPoint y: 489, endPoint x: 32, endPoint y: 489, distance: 52.6
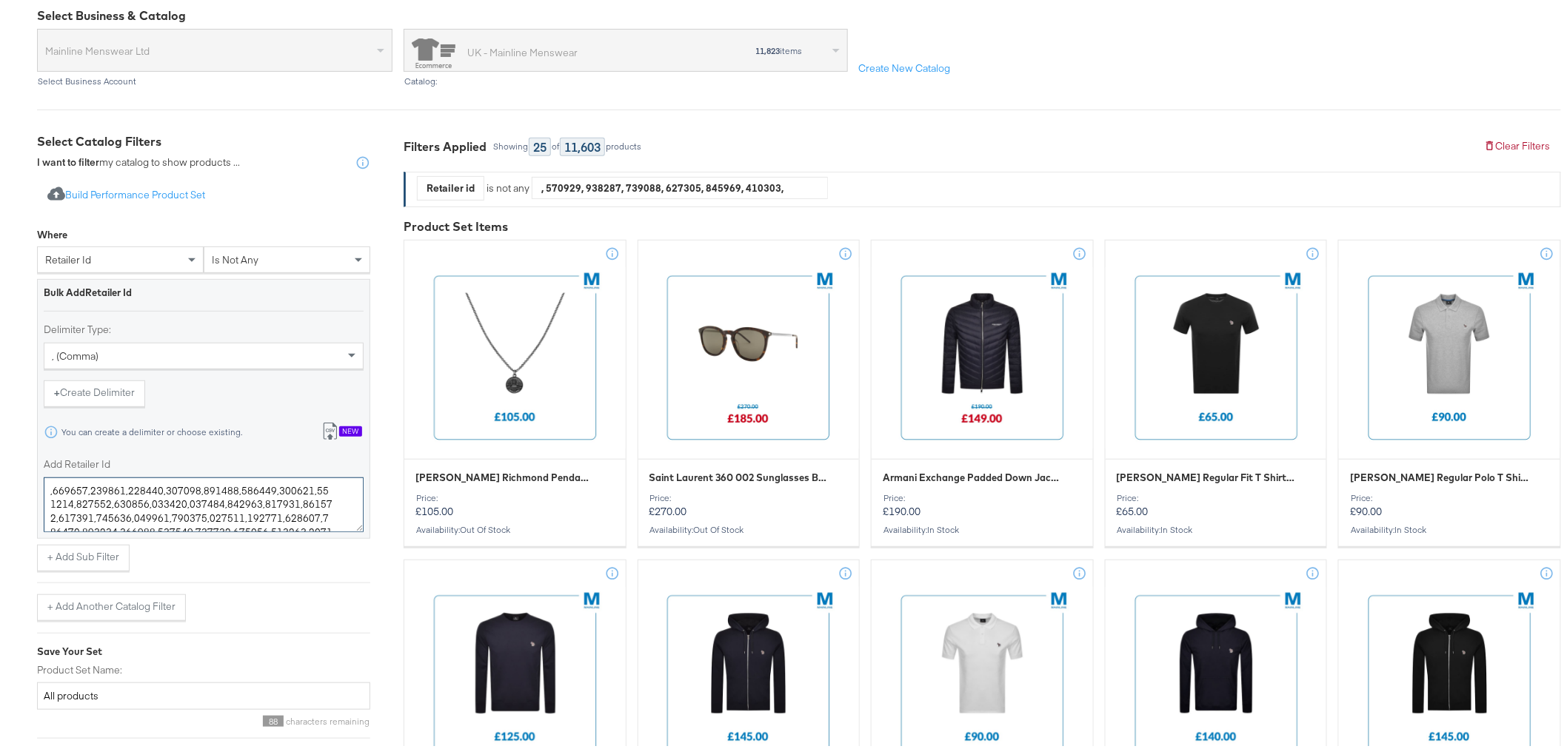
drag, startPoint x: 87, startPoint y: 485, endPoint x: 30, endPoint y: 474, distance: 58.8
click at [155, 489] on textarea "Add Retailer Id" at bounding box center [204, 502] width 320 height 55
click at [101, 498] on textarea "Add Retailer Id" at bounding box center [204, 502] width 320 height 55
click at [99, 498] on textarea "Add Retailer Id" at bounding box center [204, 502] width 320 height 55
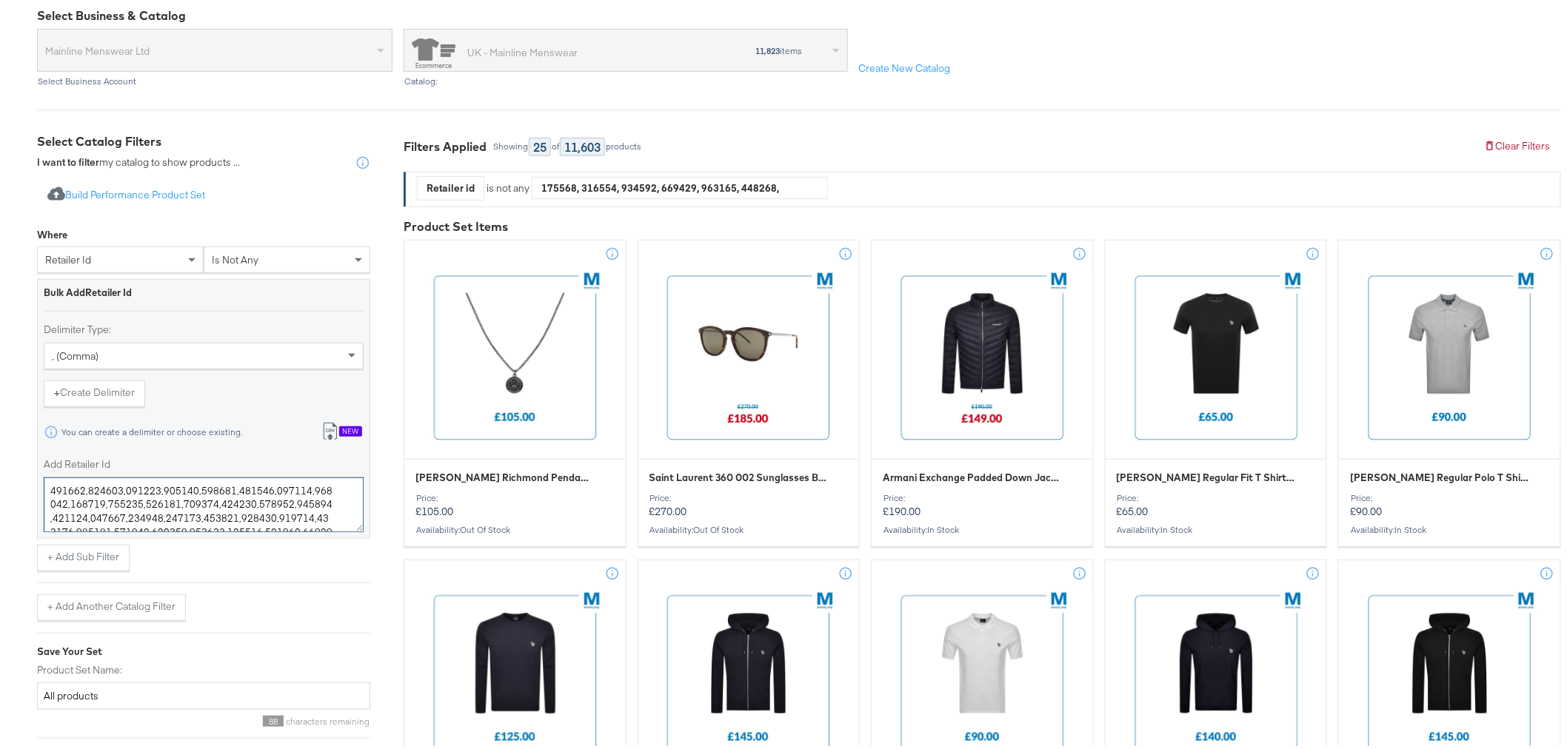
click at [173, 502] on textarea "Add Retailer Id" at bounding box center [204, 502] width 320 height 55
click at [173, 498] on textarea "Add Retailer Id" at bounding box center [204, 502] width 320 height 55
click at [173, 501] on textarea "Add Retailer Id" at bounding box center [204, 502] width 320 height 55
click at [171, 501] on textarea "Add Retailer Id" at bounding box center [204, 502] width 320 height 55
click at [173, 506] on textarea "Add Retailer Id" at bounding box center [204, 502] width 320 height 55
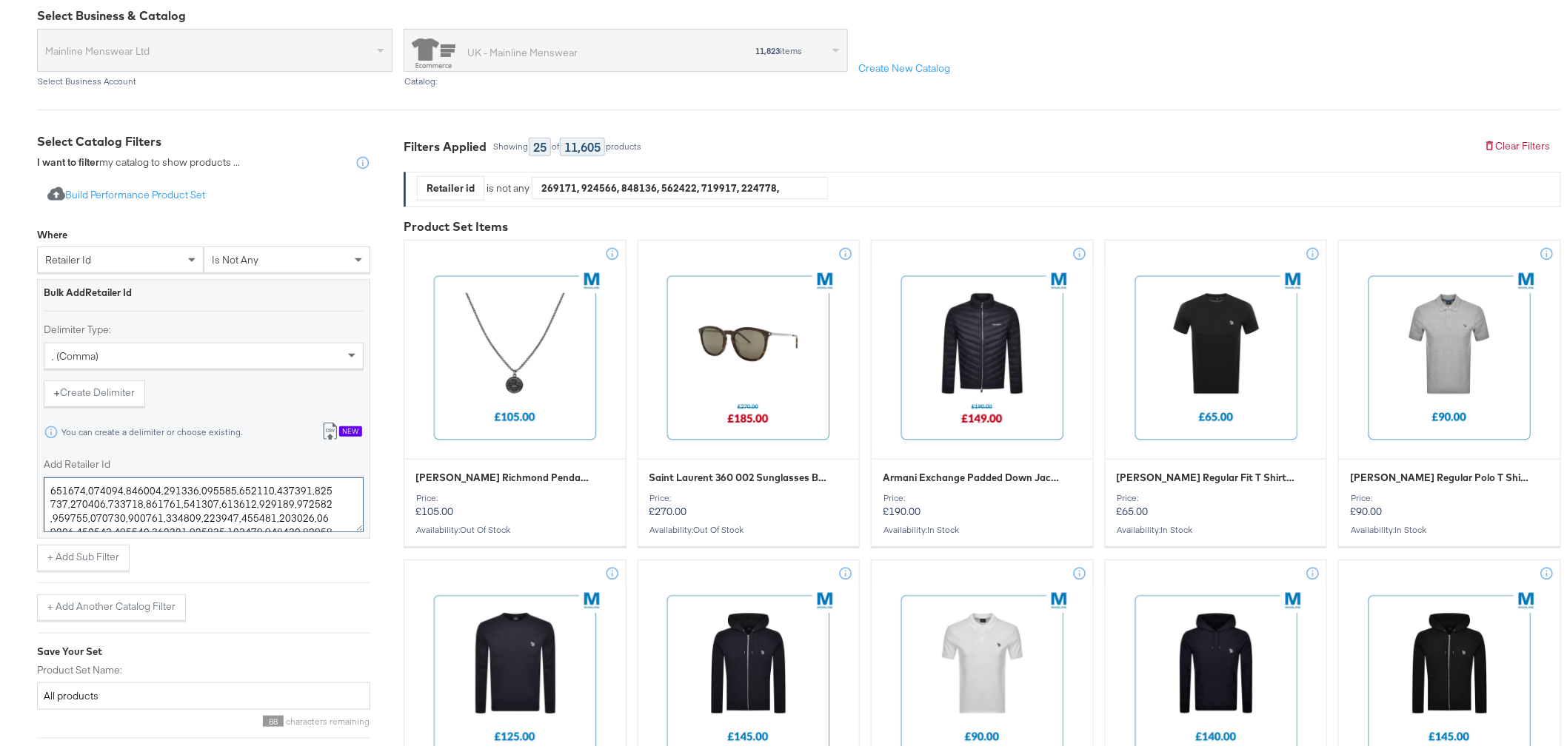
click at [173, 498] on textarea "Add Retailer Id" at bounding box center [204, 502] width 320 height 55
click at [175, 505] on textarea "Add Retailer Id" at bounding box center [204, 502] width 320 height 55
click at [176, 501] on textarea "Add Retailer Id" at bounding box center [204, 502] width 320 height 55
click at [174, 504] on textarea "Add Retailer Id" at bounding box center [204, 502] width 320 height 55
click at [173, 502] on textarea "Add Retailer Id" at bounding box center [204, 502] width 320 height 55
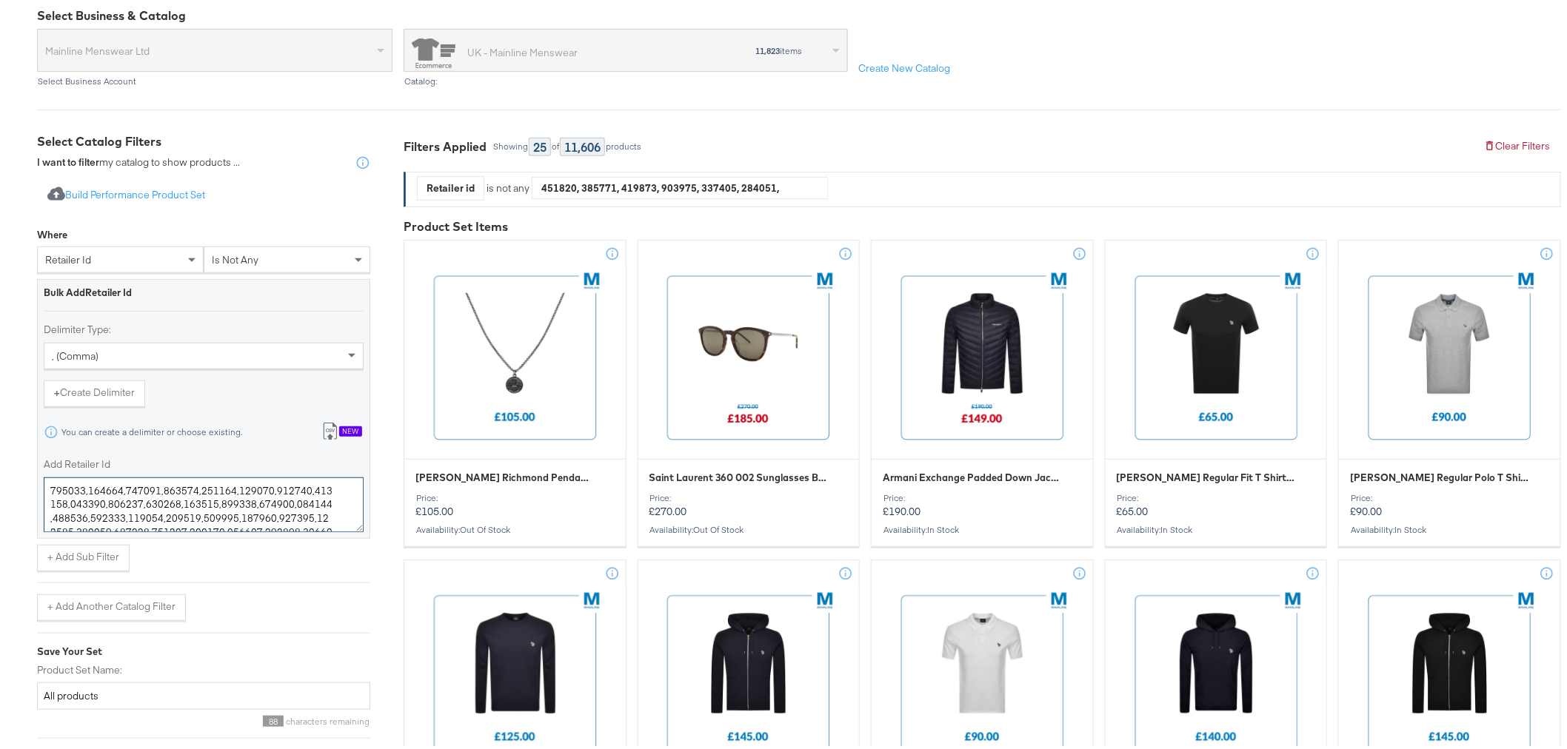
click at [210, 504] on textarea "Add Retailer Id" at bounding box center [204, 502] width 320 height 55
click at [243, 498] on textarea "Add Retailer Id" at bounding box center [204, 502] width 320 height 55
click at [243, 504] on textarea "Add Retailer Id" at bounding box center [204, 502] width 320 height 55
click at [244, 500] on textarea "Add Retailer Id" at bounding box center [204, 502] width 320 height 55
click at [244, 499] on textarea "Add Retailer Id" at bounding box center [204, 502] width 320 height 55
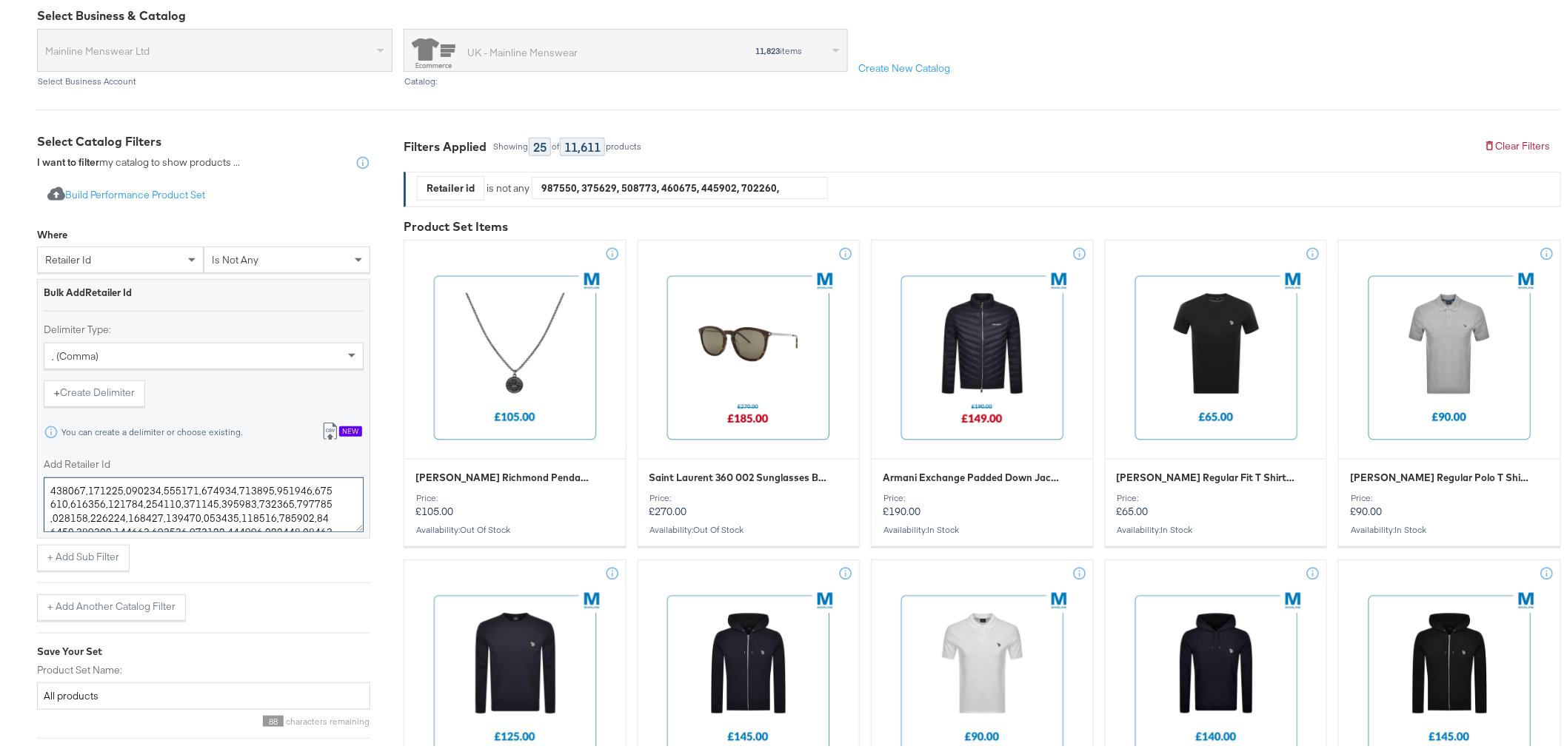
click at [244, 504] on textarea "Add Retailer Id" at bounding box center [204, 502] width 320 height 55
click at [245, 501] on textarea "Add Retailer Id" at bounding box center [204, 502] width 320 height 55
click at [280, 501] on textarea "Add Retailer Id" at bounding box center [204, 502] width 320 height 55
click at [315, 500] on textarea "Add Retailer Id" at bounding box center [204, 502] width 320 height 55
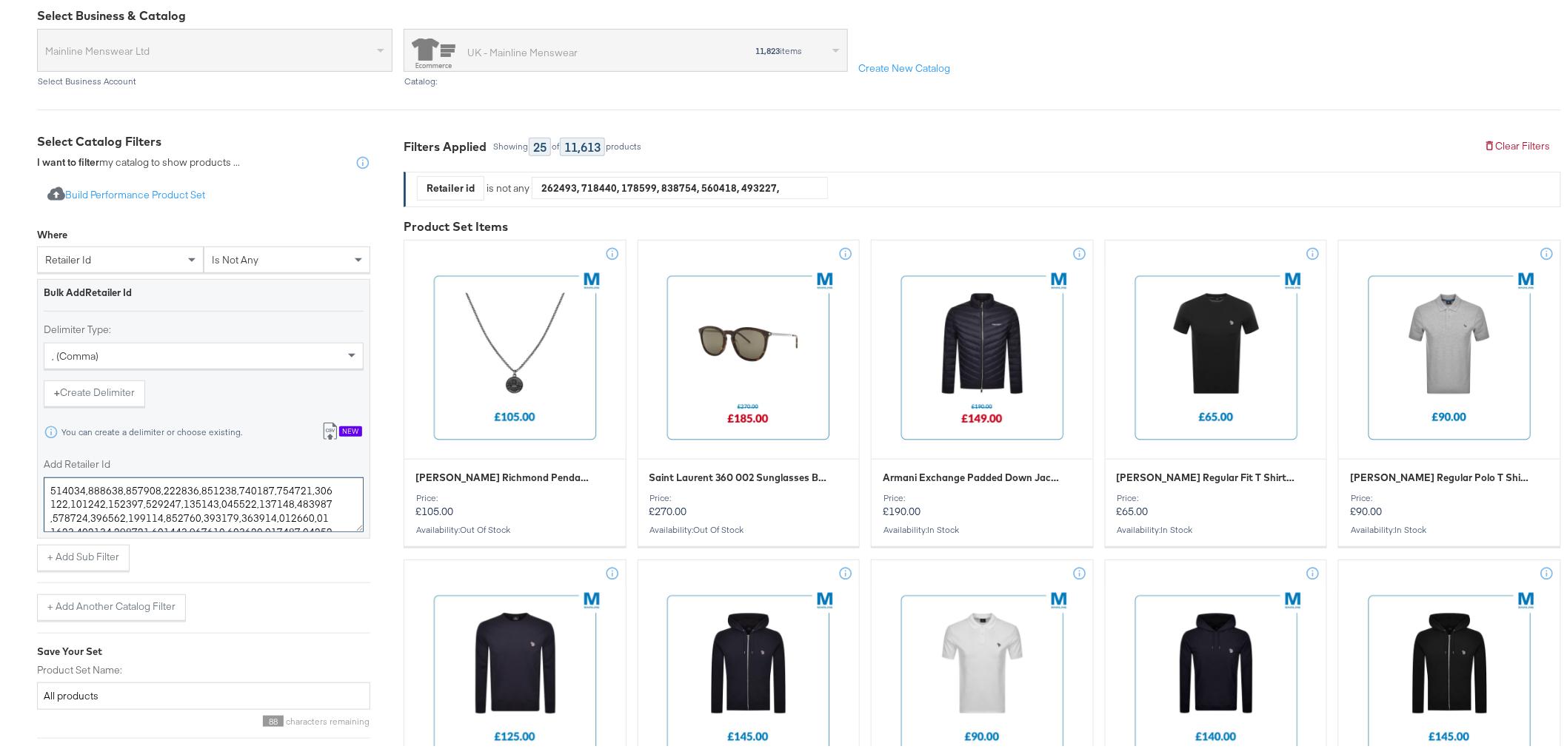
click at [82, 514] on textarea "Add Retailer Id" at bounding box center [204, 502] width 320 height 55
click at [83, 512] on textarea "Add Retailer Id" at bounding box center [204, 502] width 320 height 55
click at [82, 513] on textarea "Add Retailer Id" at bounding box center [204, 502] width 320 height 55
click at [84, 514] on textarea "Add Retailer Id" at bounding box center [204, 502] width 320 height 55
type textarea "213004,216186,217154,212974,213518,220880,218551,213001,209236,220372,215041,22…"
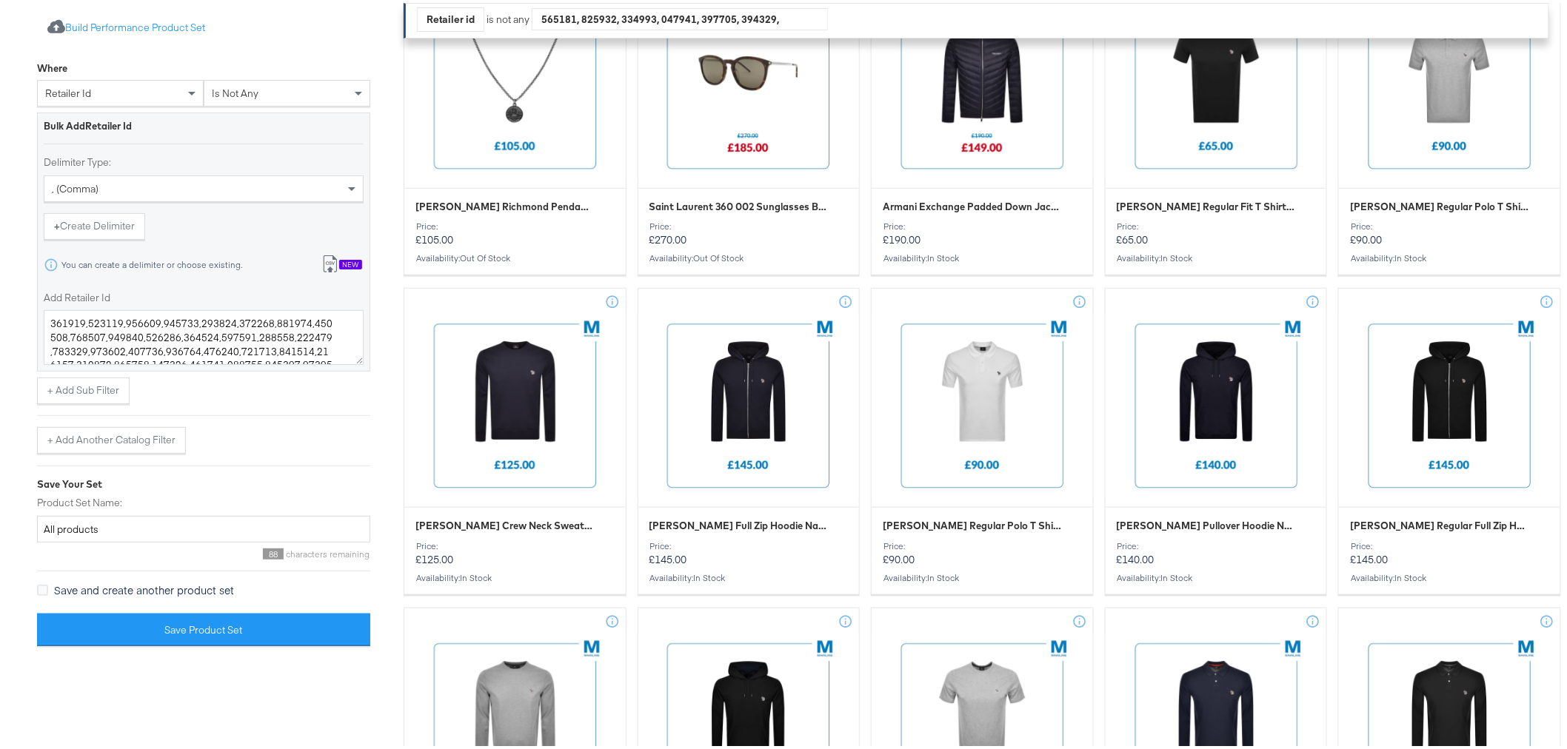
scroll to position [493, 0]
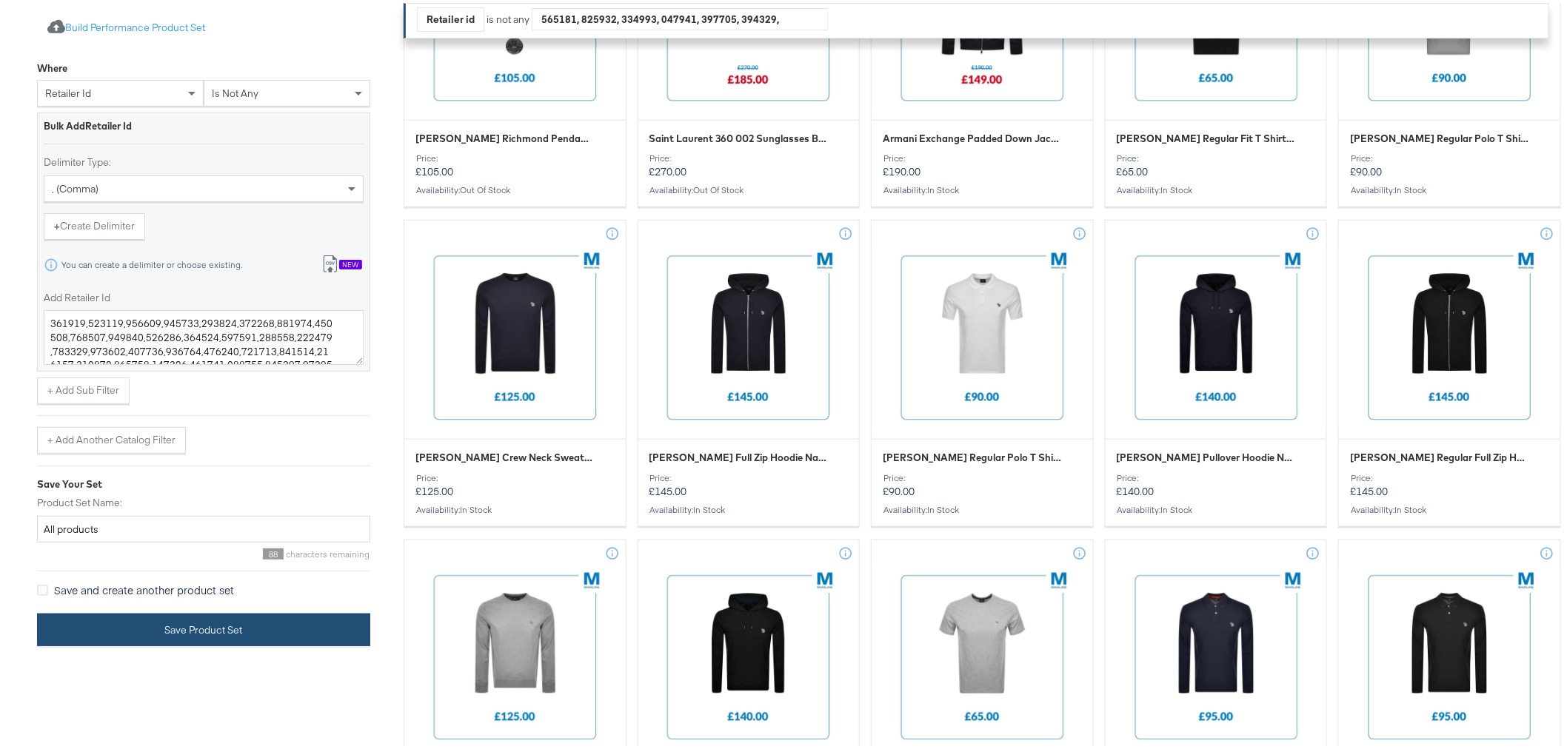
click at [254, 625] on button "Save Product Set" at bounding box center [203, 627] width 333 height 33
